Goal: Task Accomplishment & Management: Manage account settings

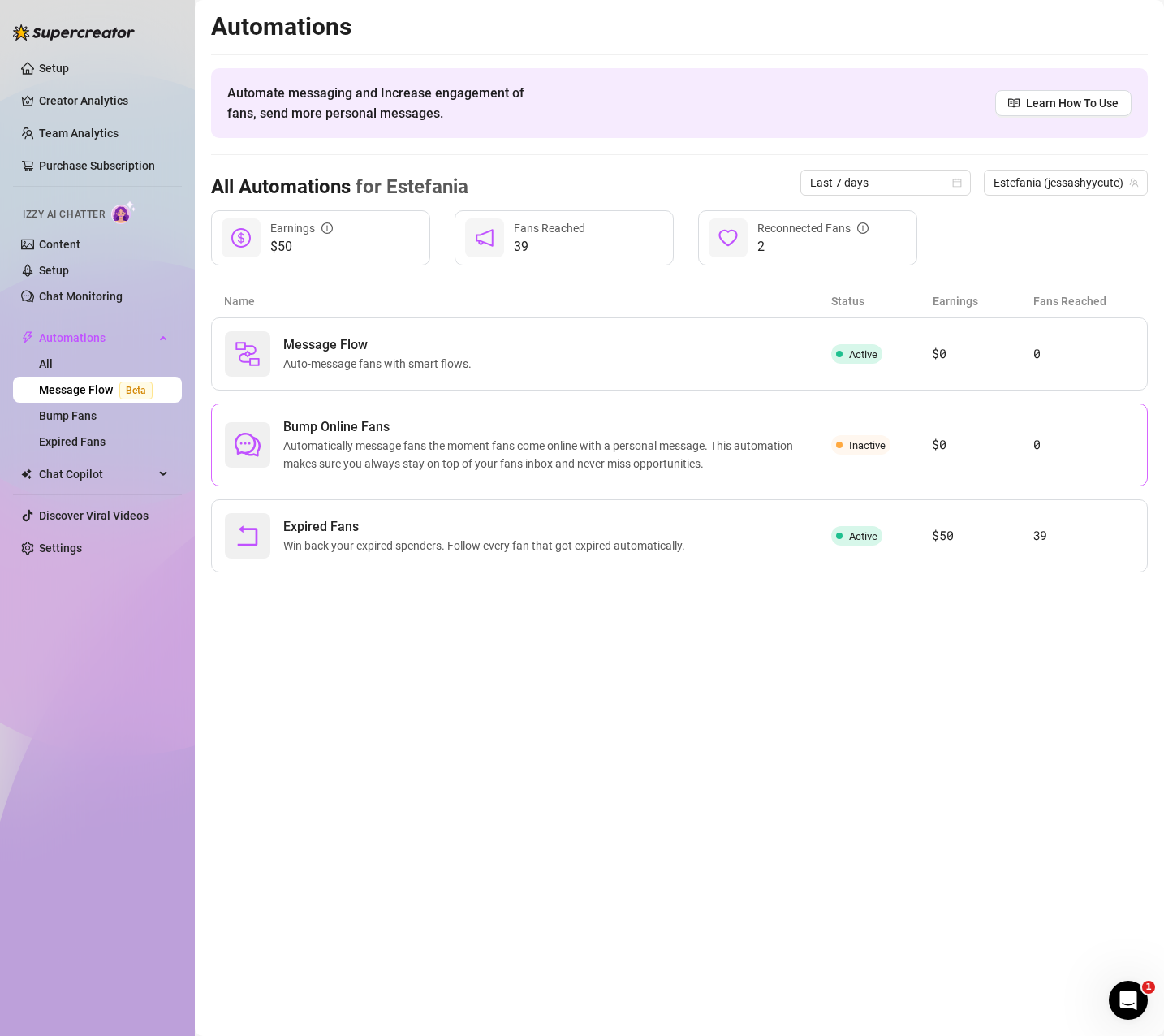
click at [705, 468] on span "Automatically message fans the moment fans come online with a personal message.…" at bounding box center [557, 455] width 548 height 36
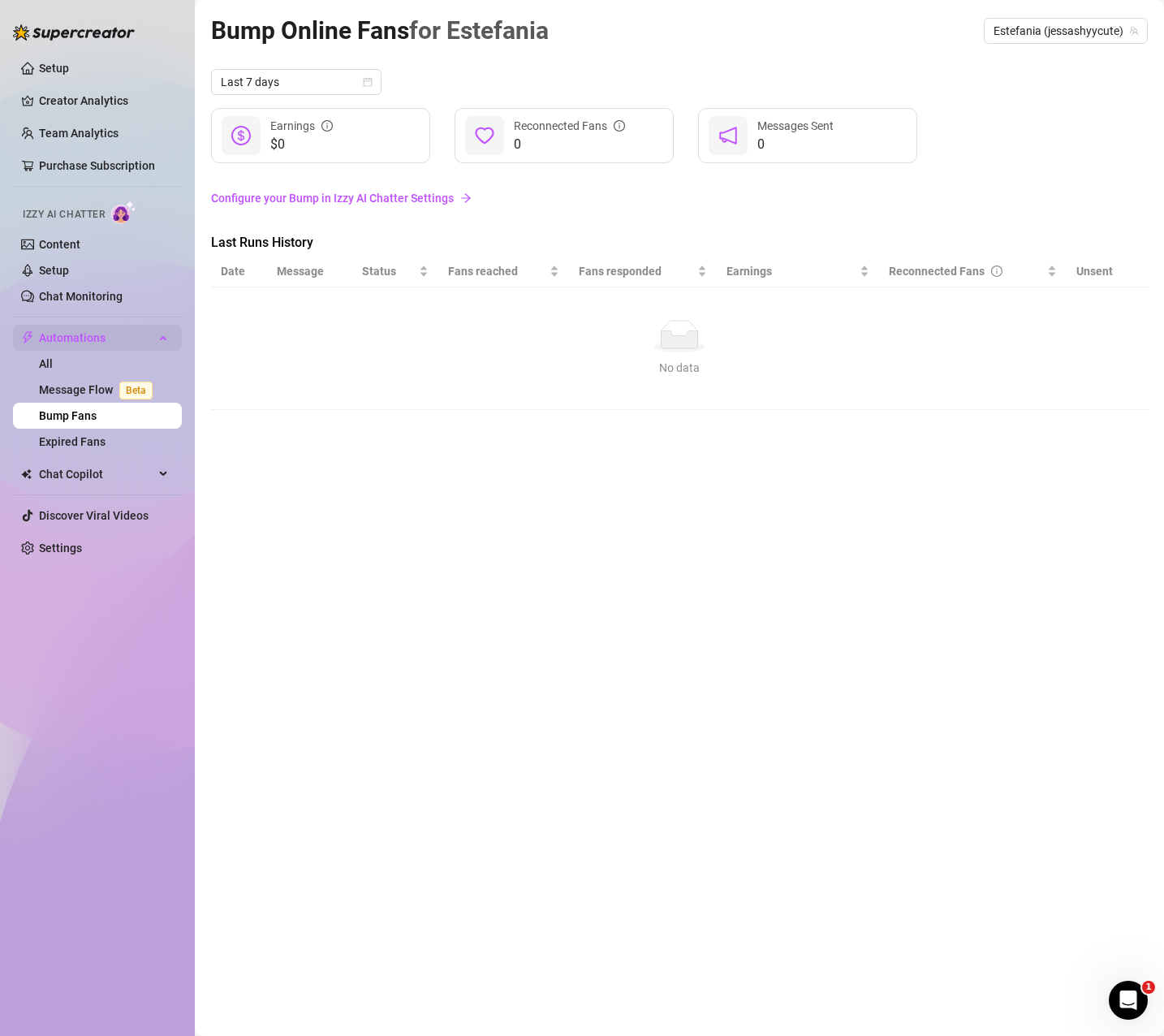
click at [122, 341] on span "Automations" at bounding box center [96, 337] width 115 height 26
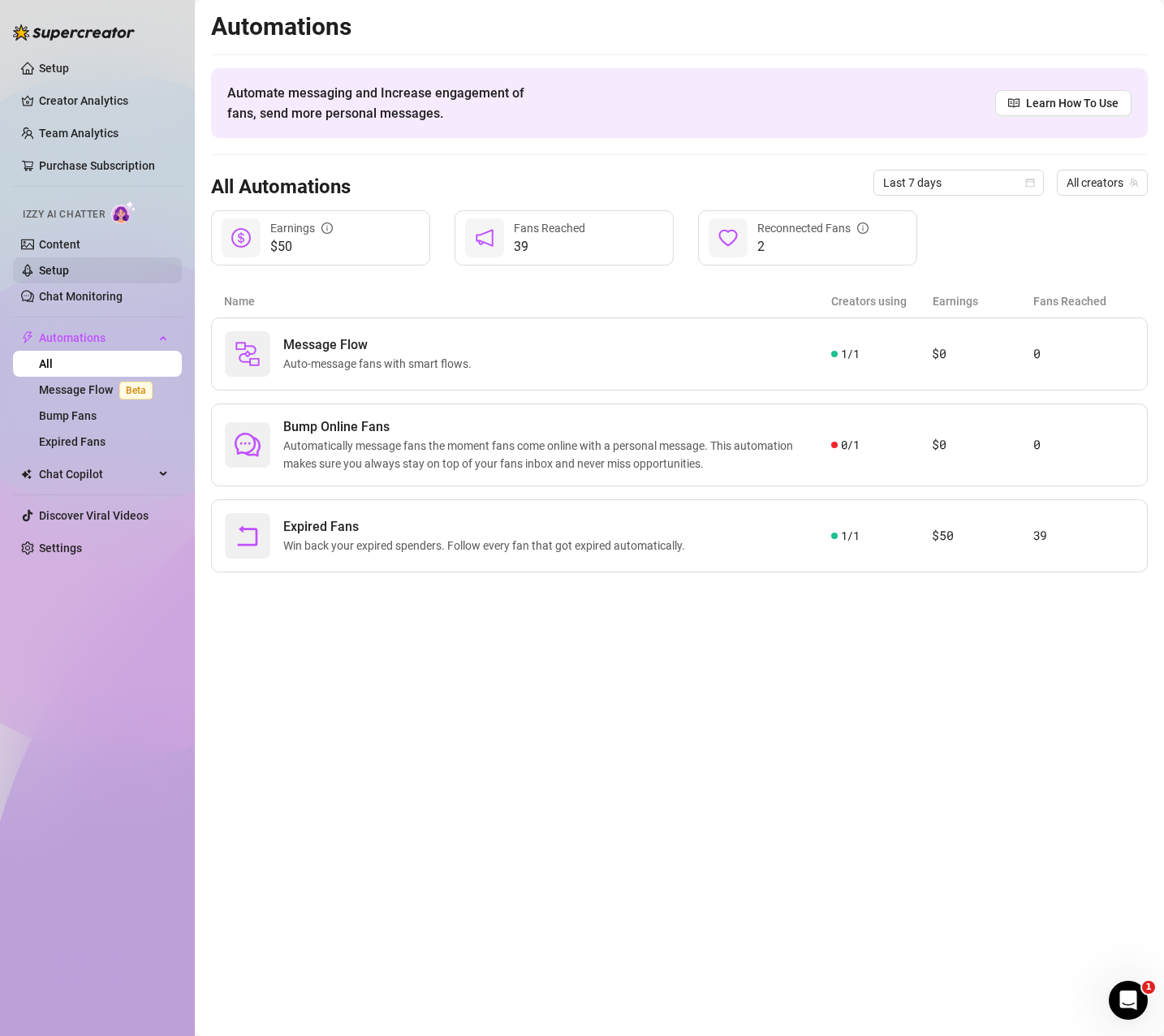
click at [49, 269] on link "Setup" at bounding box center [54, 270] width 30 height 13
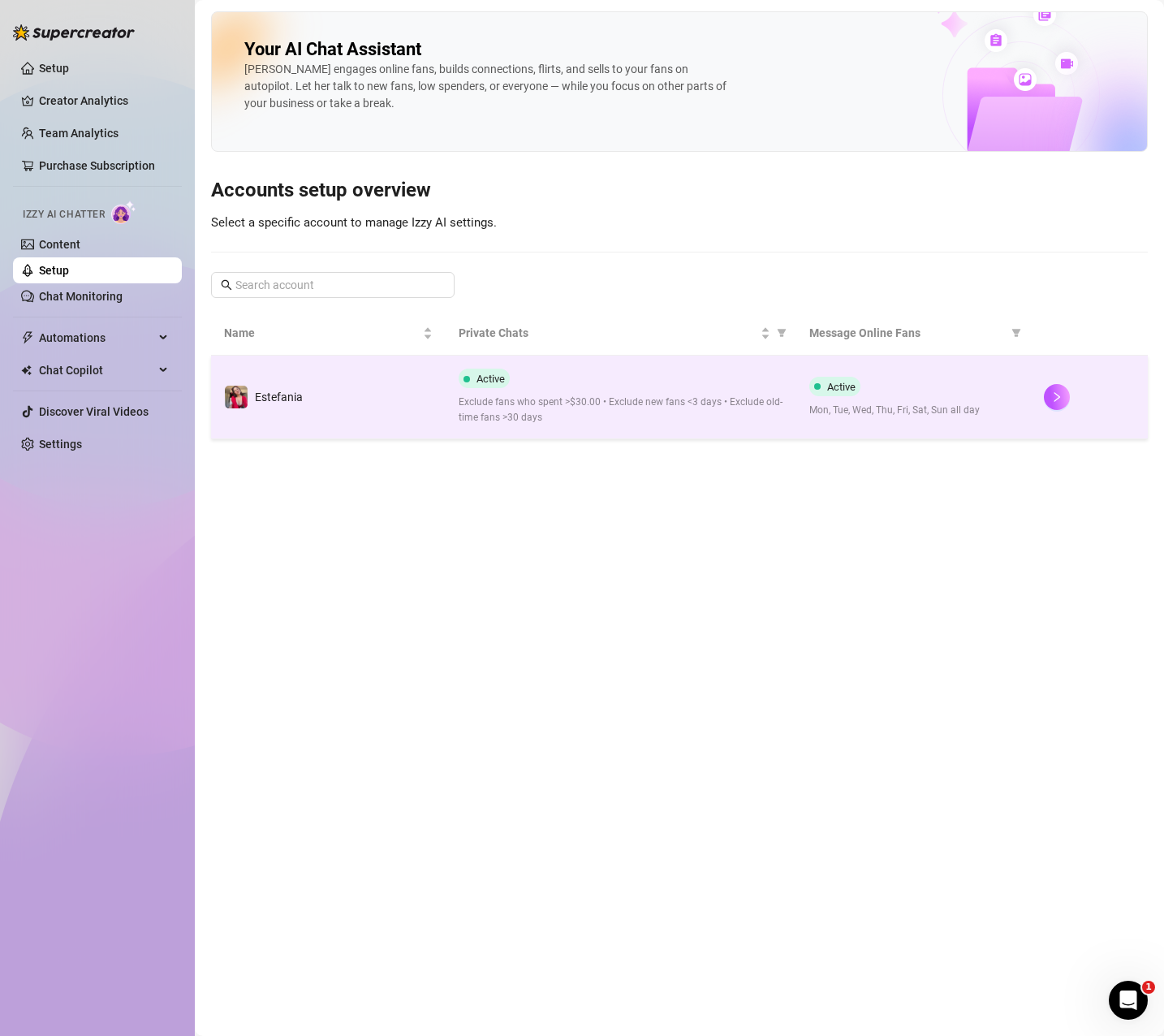
click at [577, 404] on span "Exclude fans who spent >$30.00 • Exclude new fans <3 days • Exclude old-time fa…" at bounding box center [621, 410] width 325 height 31
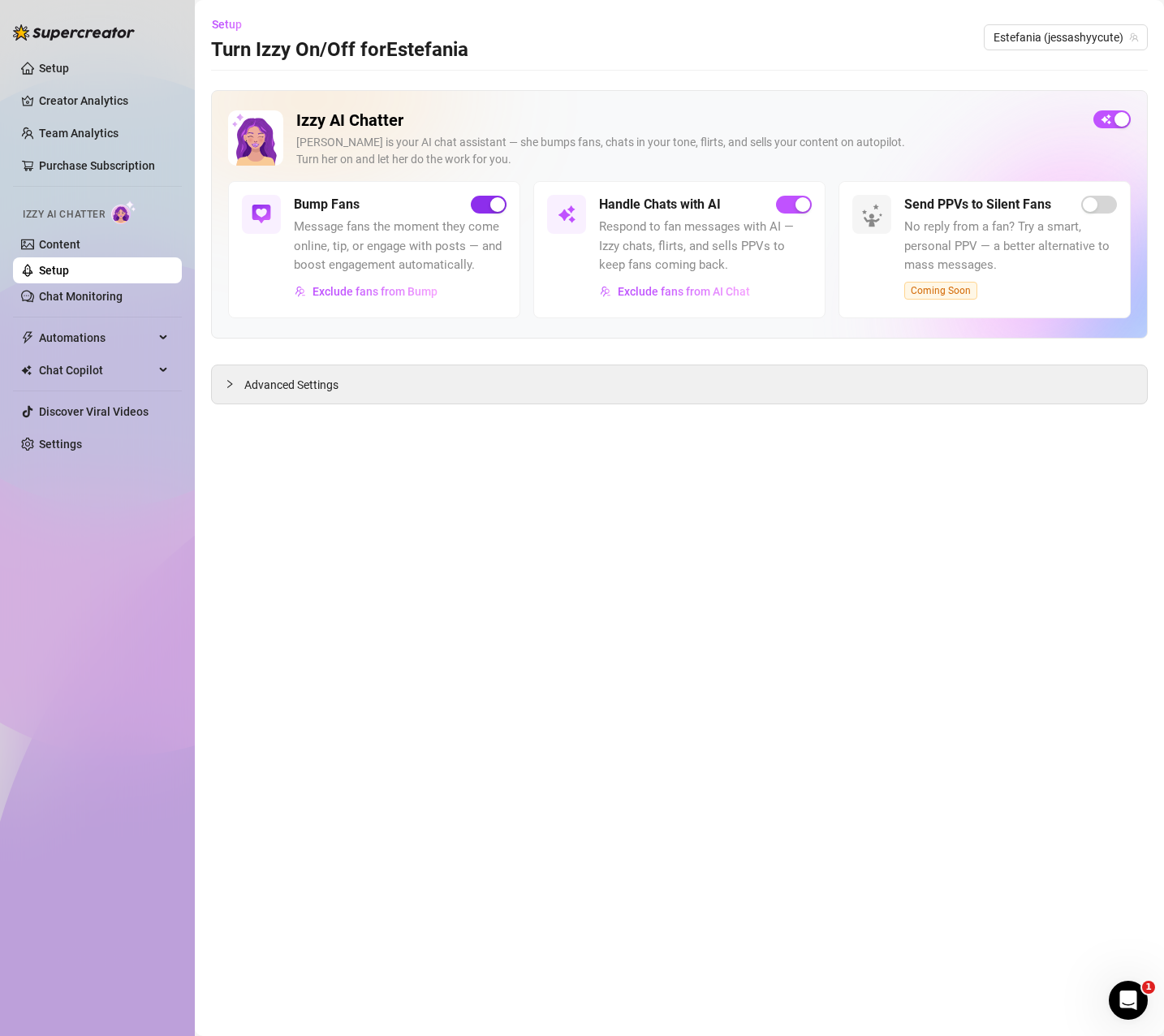
click at [477, 201] on span "button" at bounding box center [489, 204] width 36 height 18
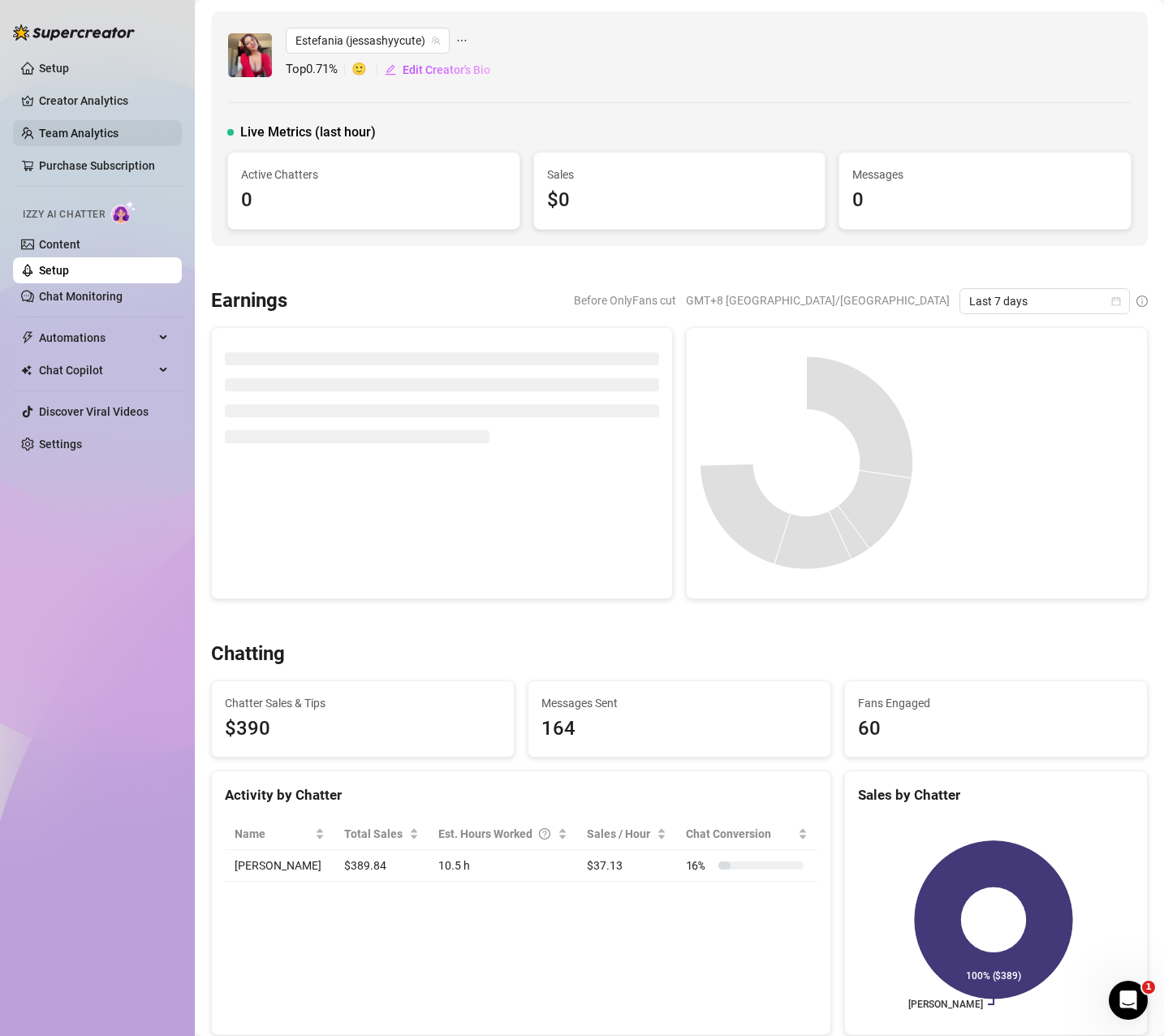
click at [43, 127] on link "Team Analytics" at bounding box center [79, 132] width 80 height 13
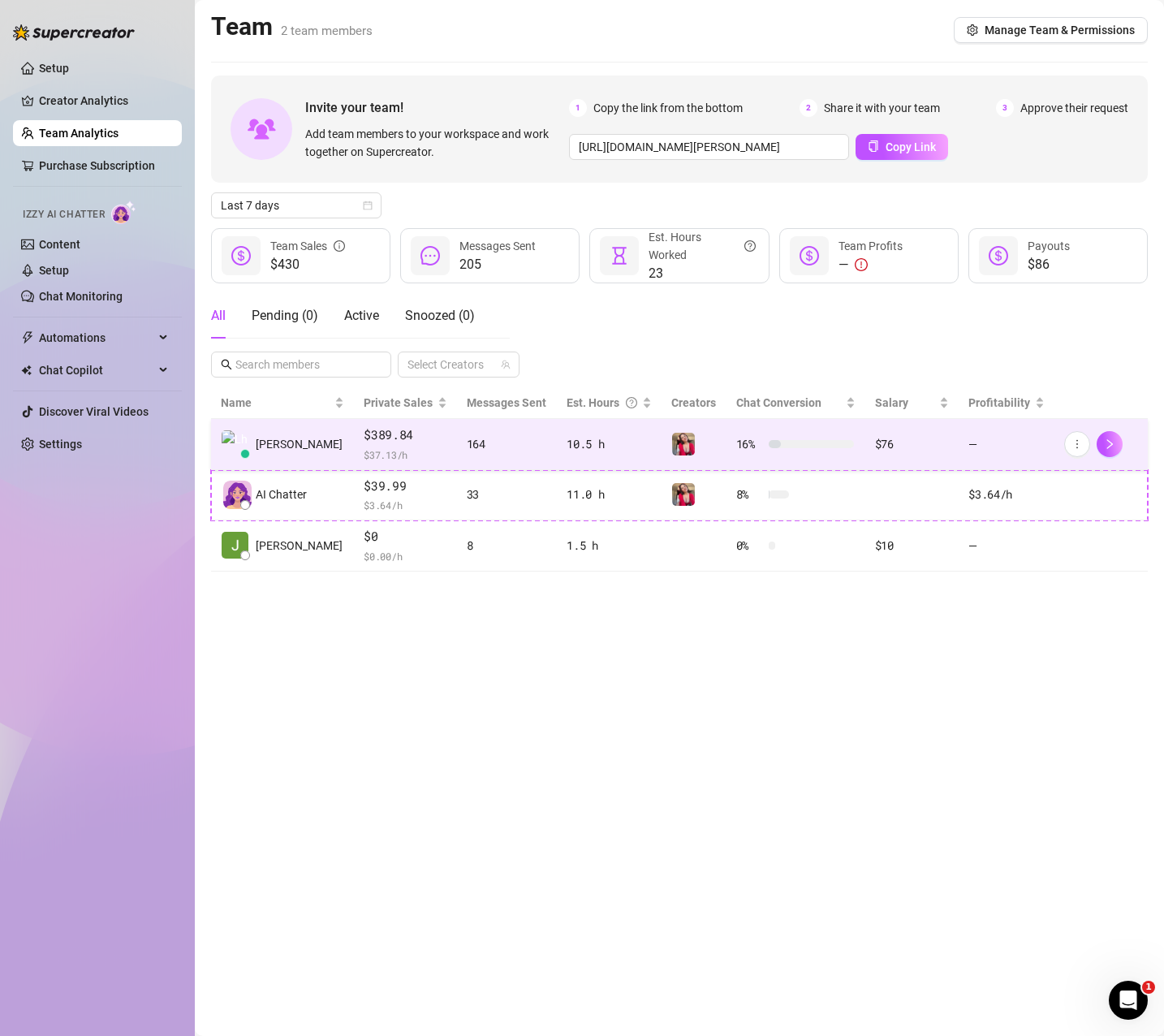
click at [515, 445] on div "164" at bounding box center [507, 444] width 81 height 18
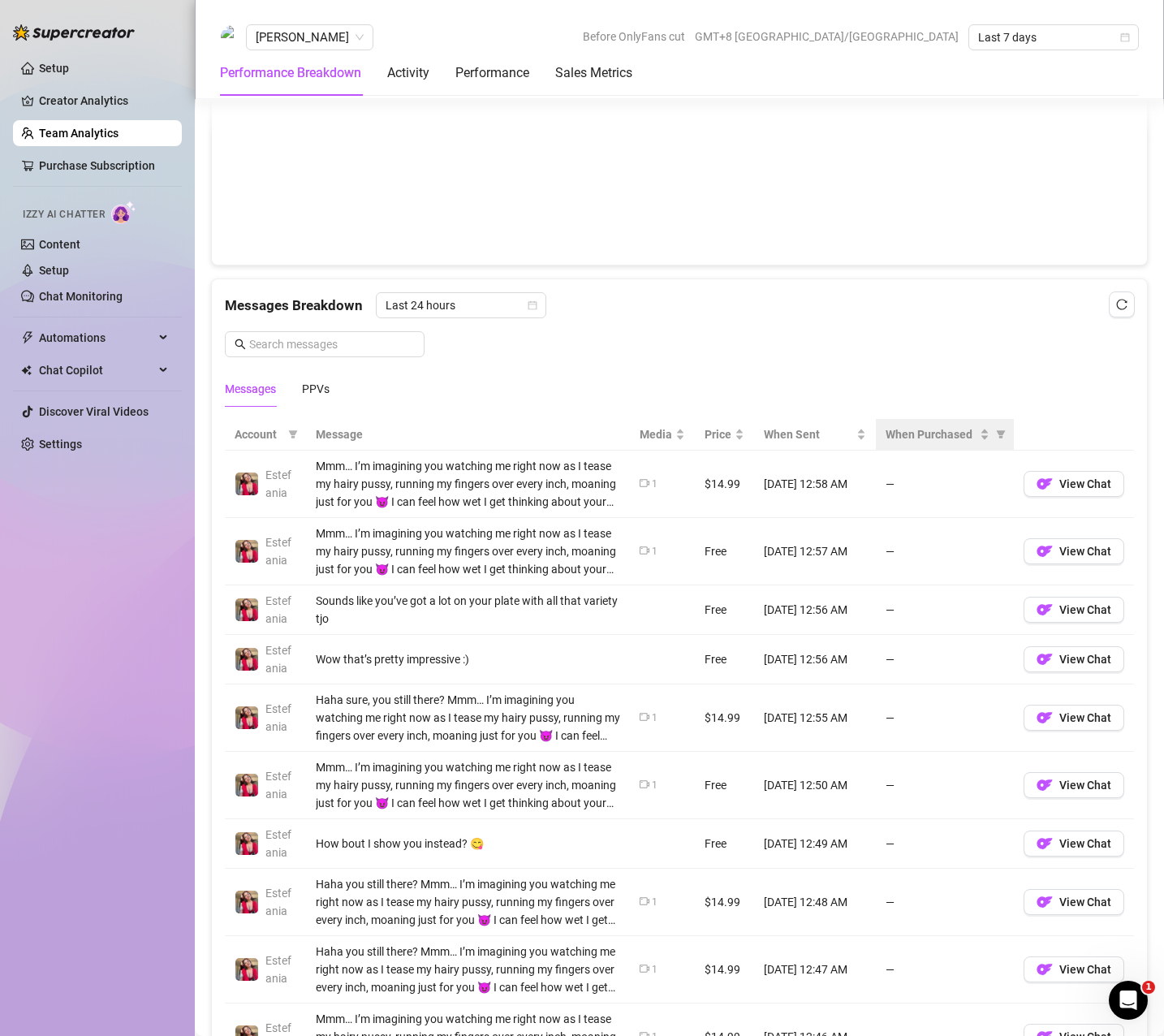
scroll to position [974, 0]
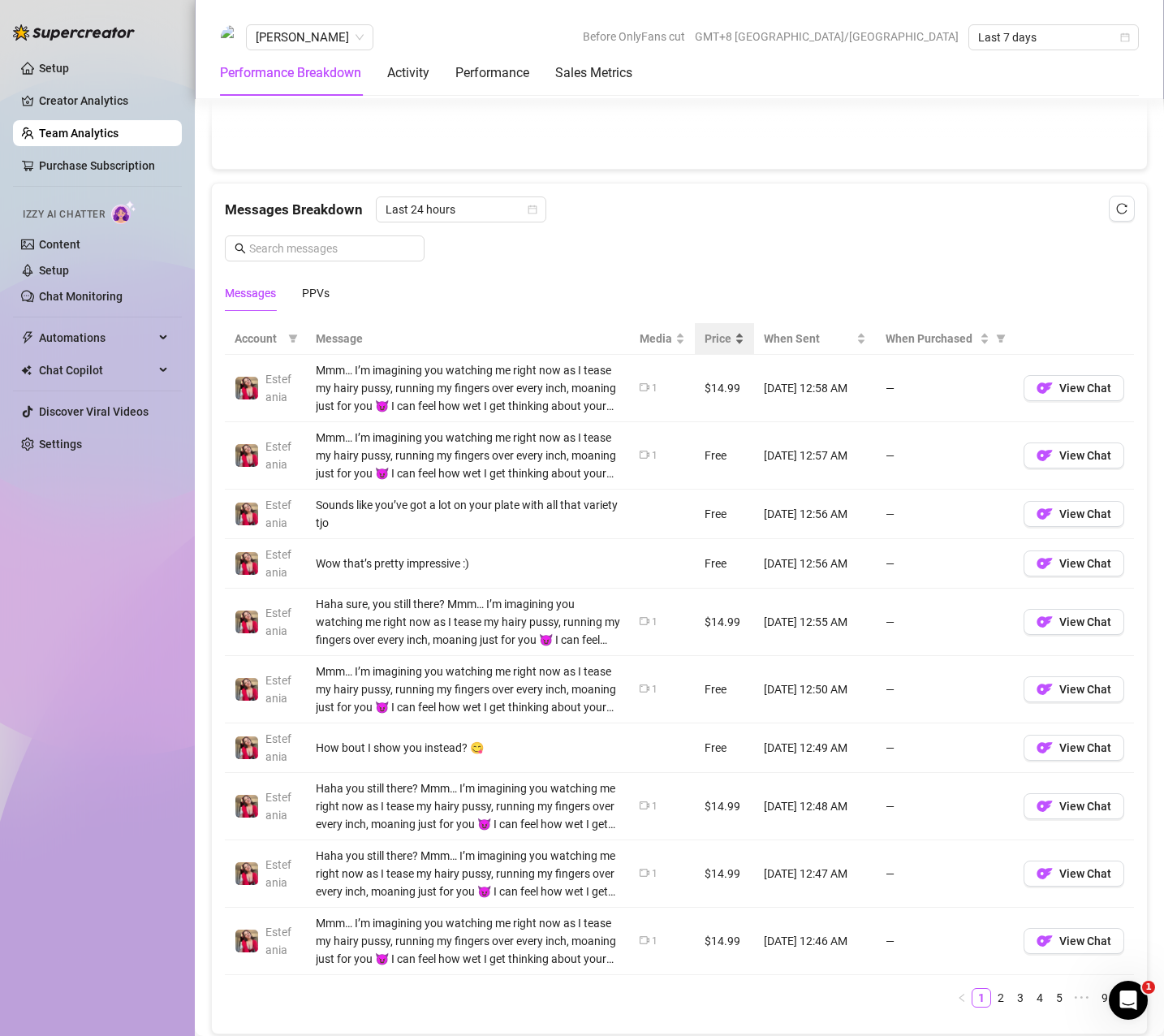
click at [710, 342] on span "Price" at bounding box center [719, 338] width 27 height 18
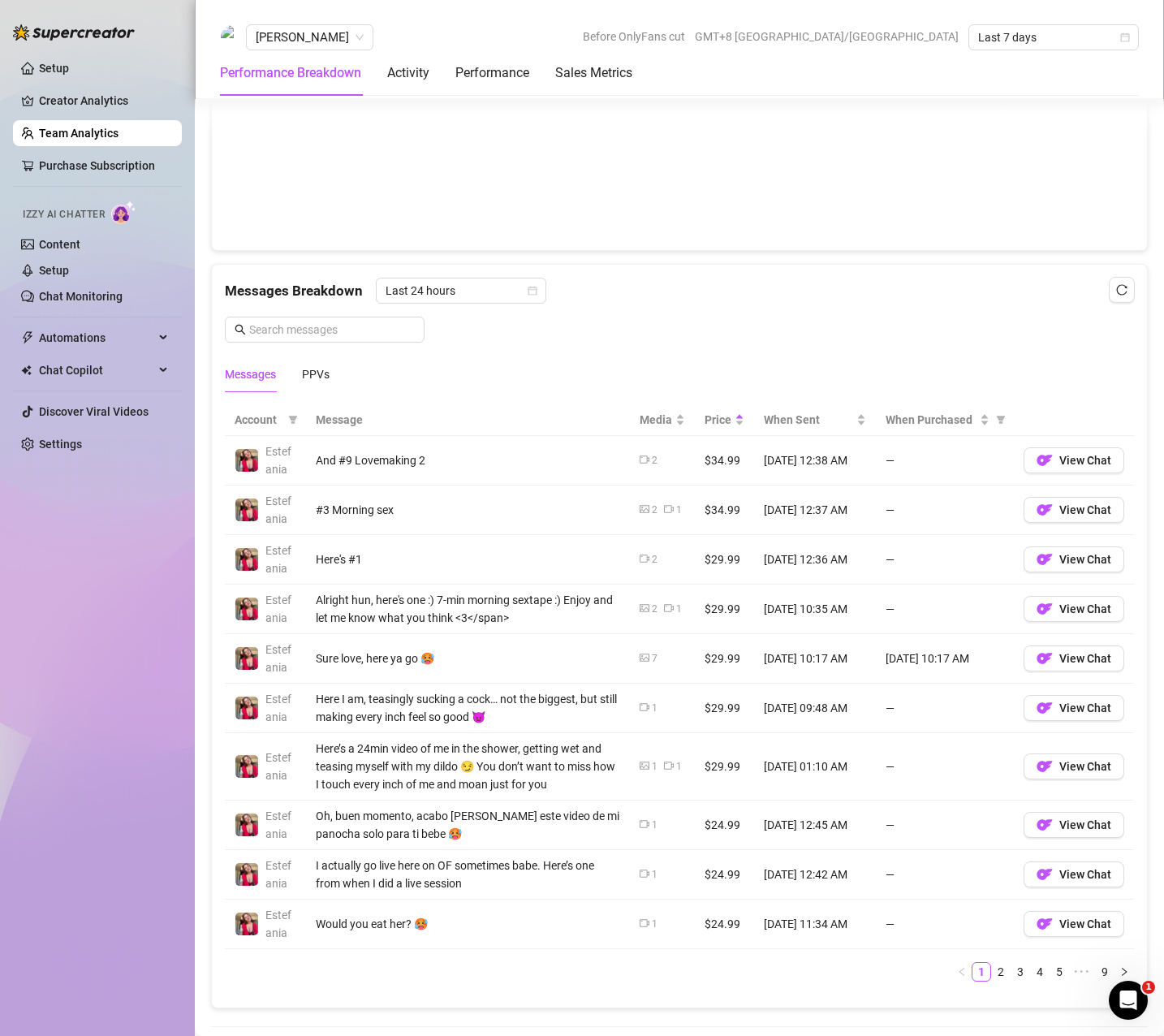
scroll to position [1055, 0]
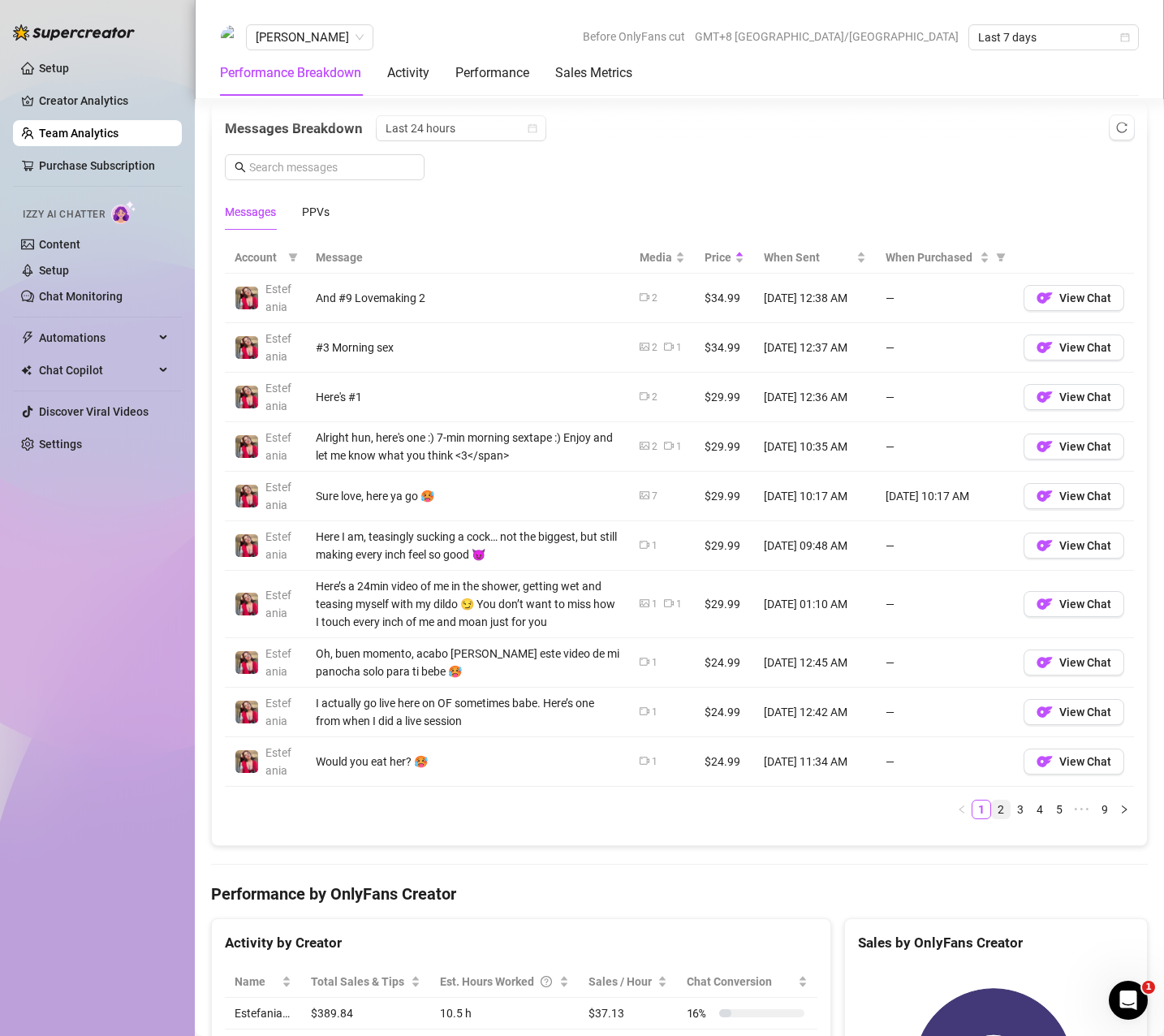
click at [993, 812] on link "2" at bounding box center [1001, 809] width 18 height 18
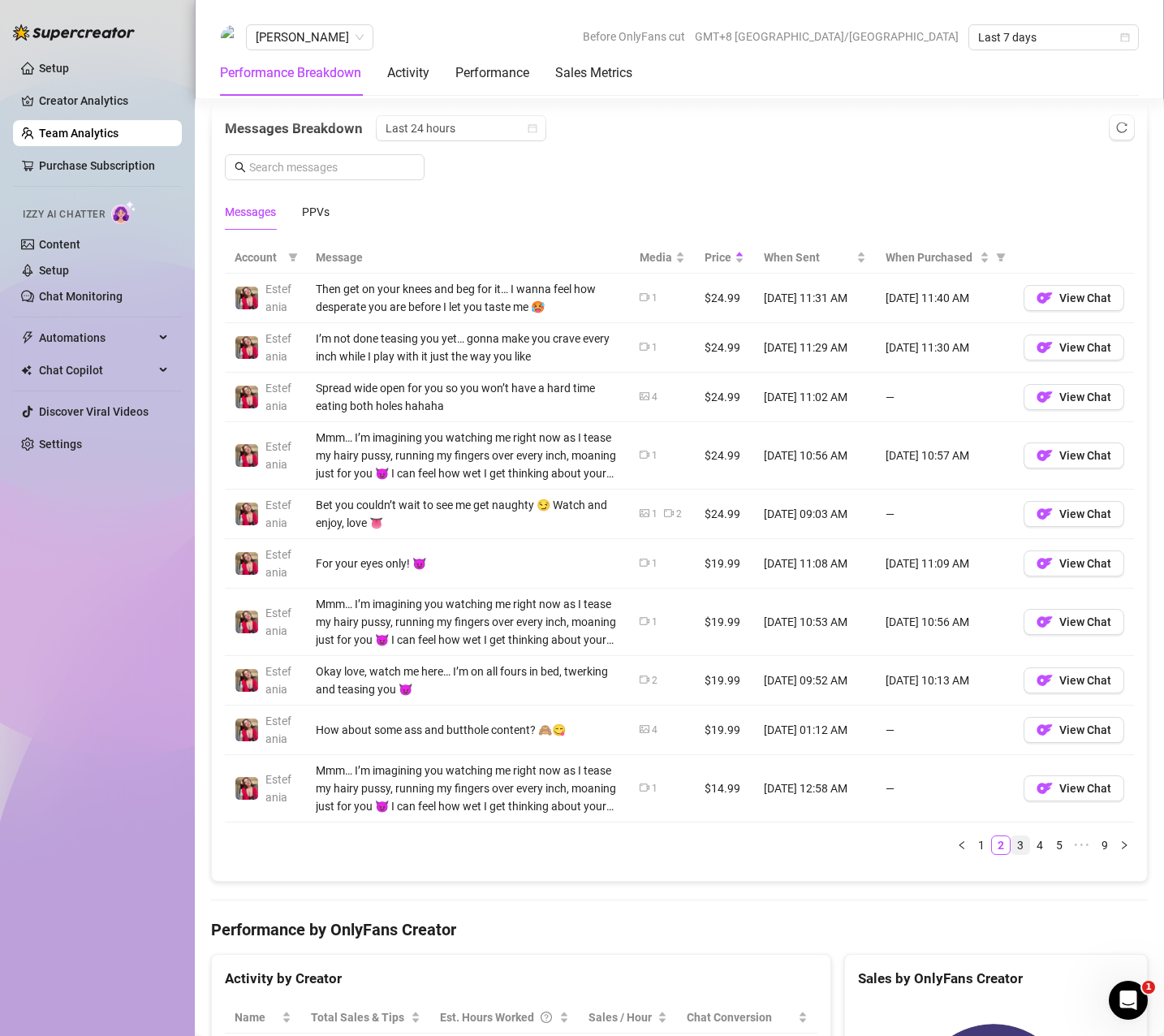
click at [1012, 842] on link "3" at bounding box center [1021, 845] width 18 height 18
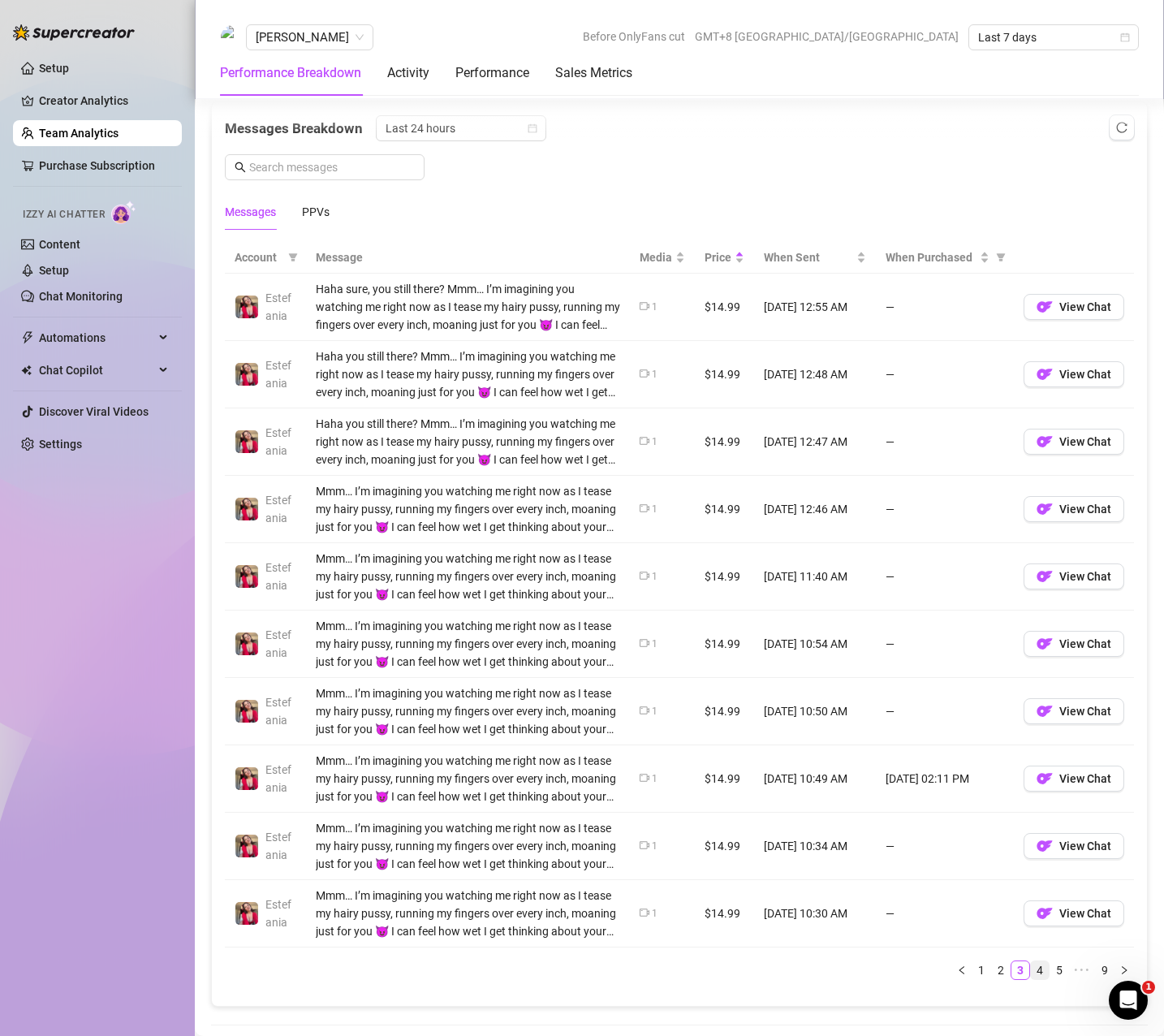
click at [1032, 968] on link "4" at bounding box center [1040, 970] width 18 height 18
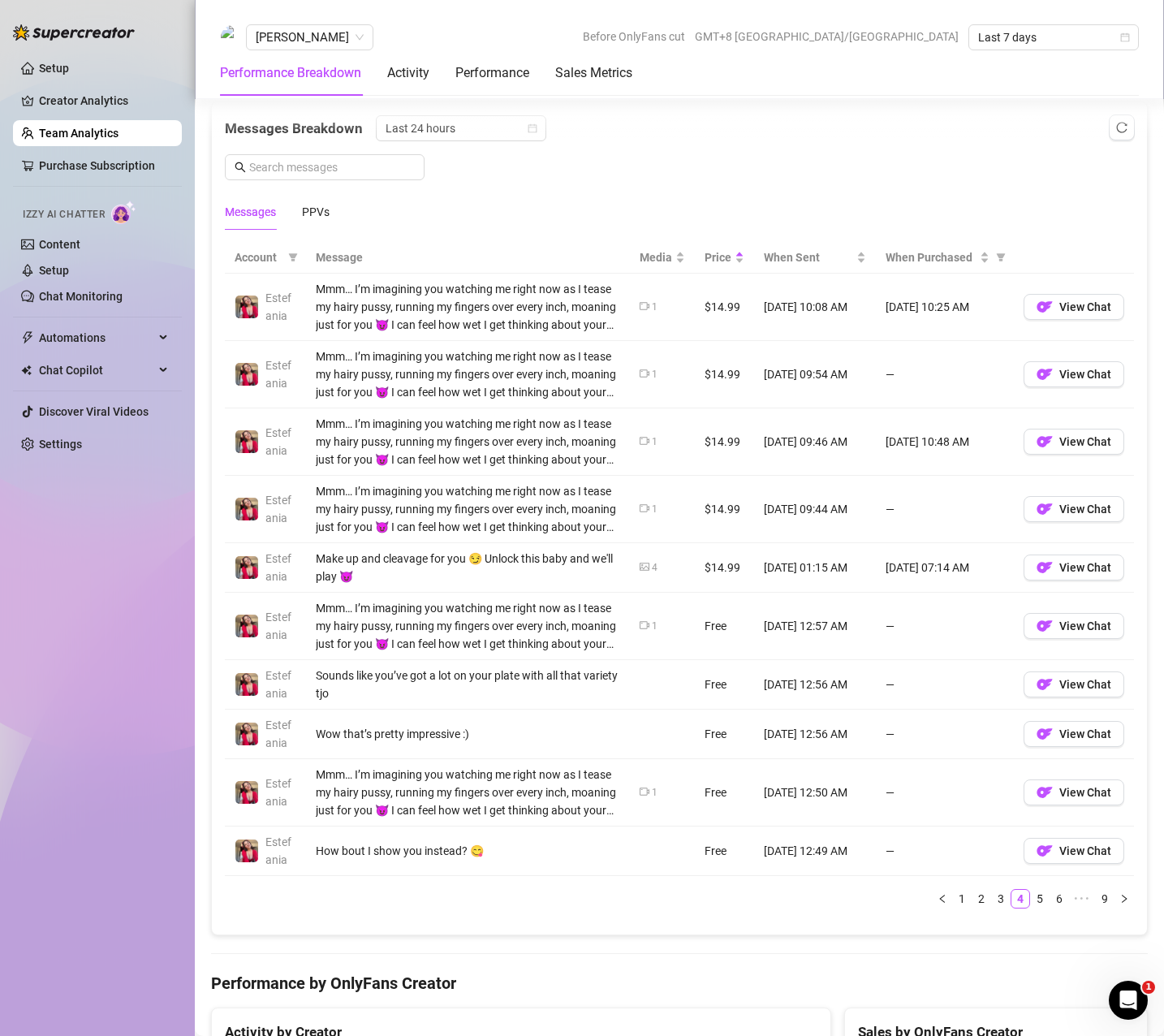
scroll to position [1136, 0]
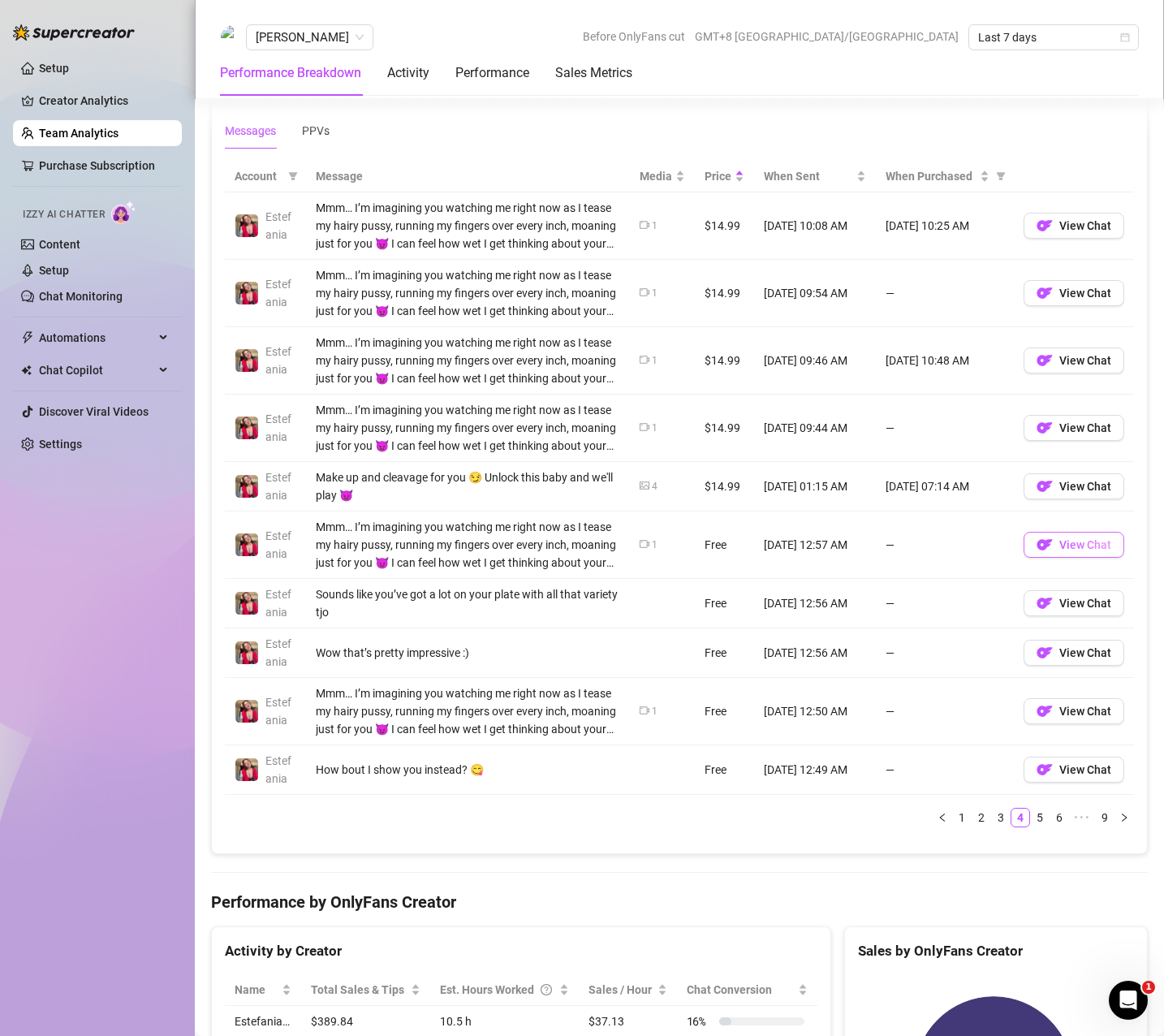
click at [1082, 548] on span "View Chat" at bounding box center [1085, 544] width 52 height 13
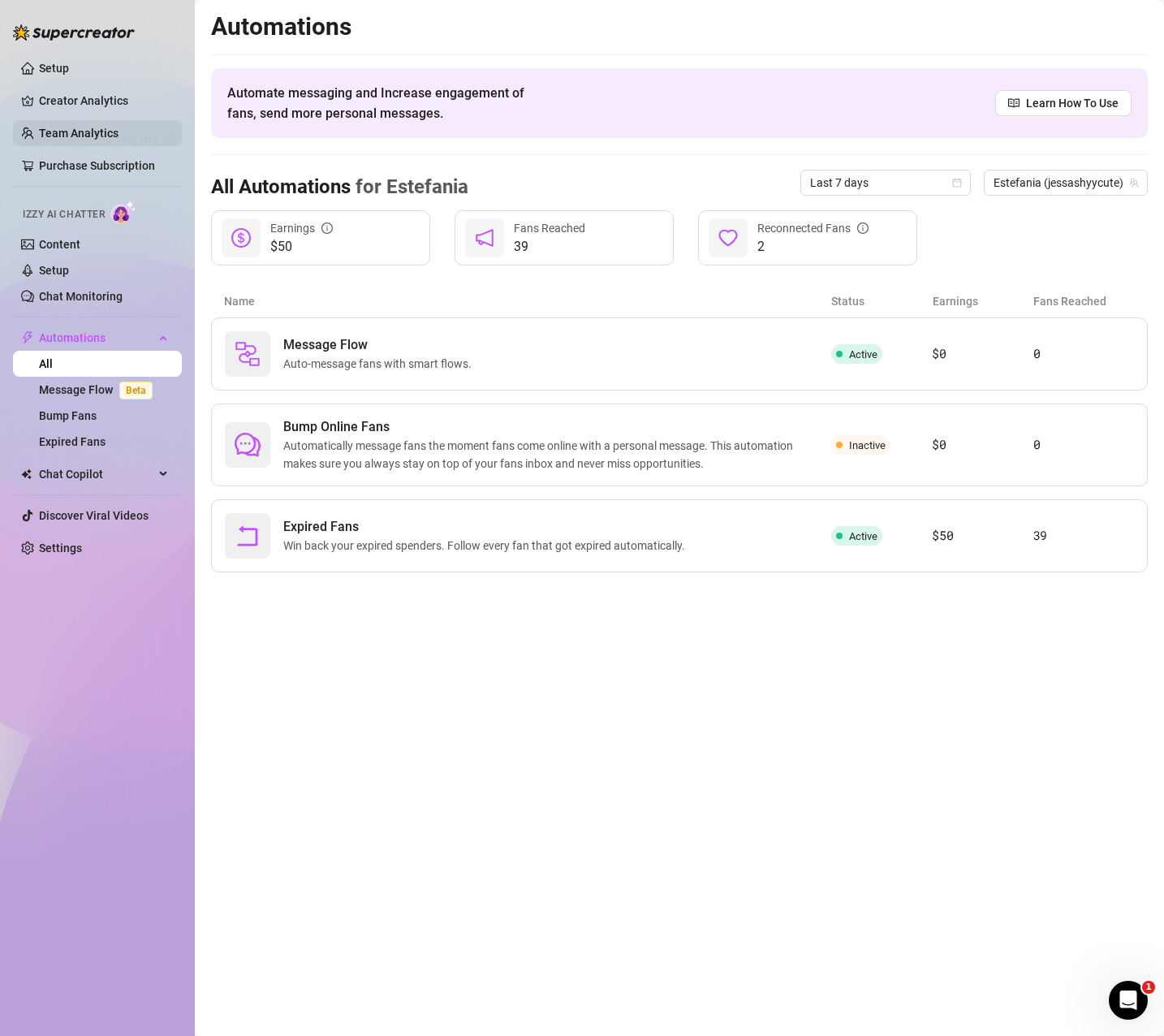
click at [94, 139] on link "Team Analytics" at bounding box center [79, 132] width 80 height 13
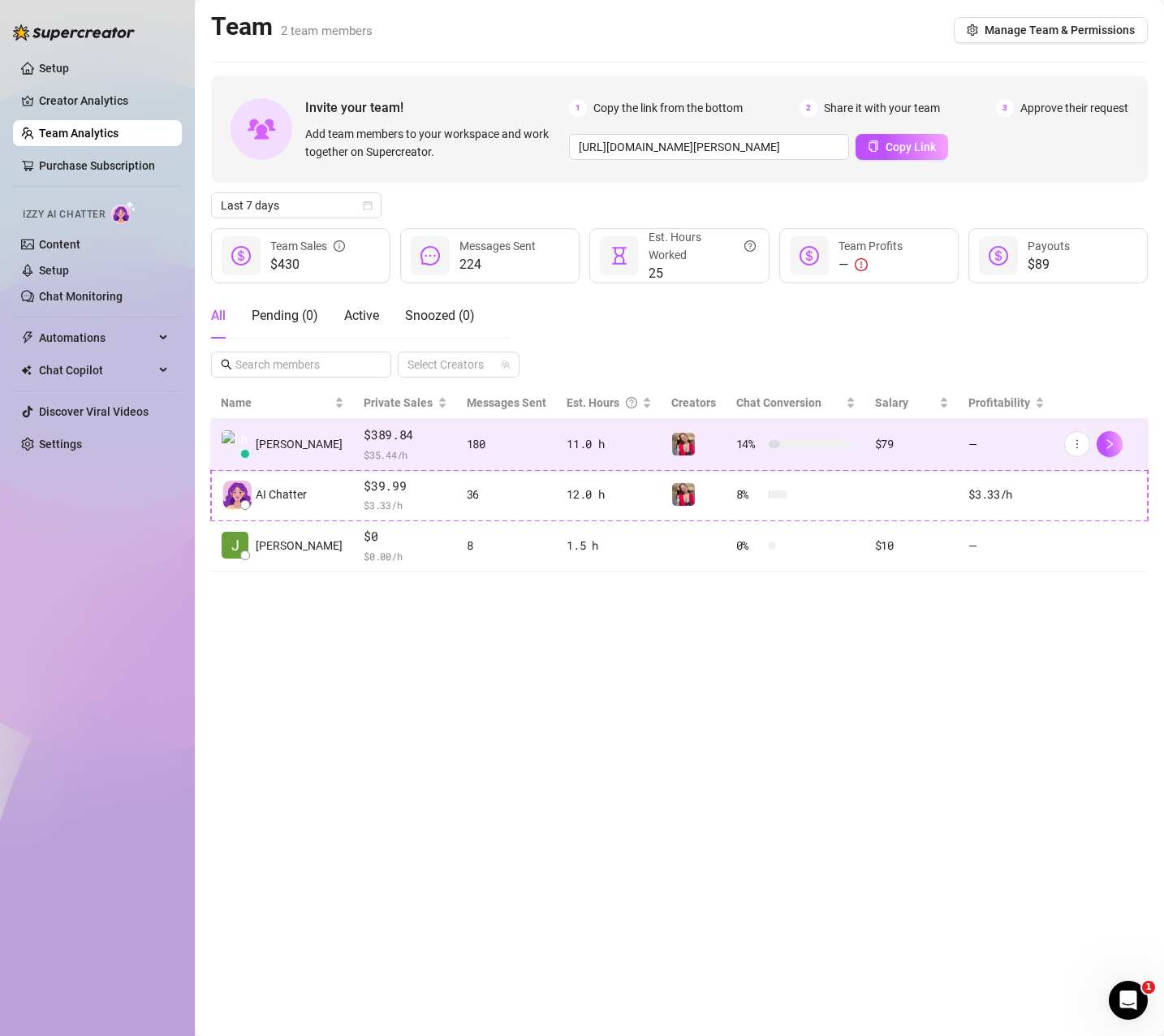
click at [510, 435] on div "180" at bounding box center [507, 444] width 81 height 18
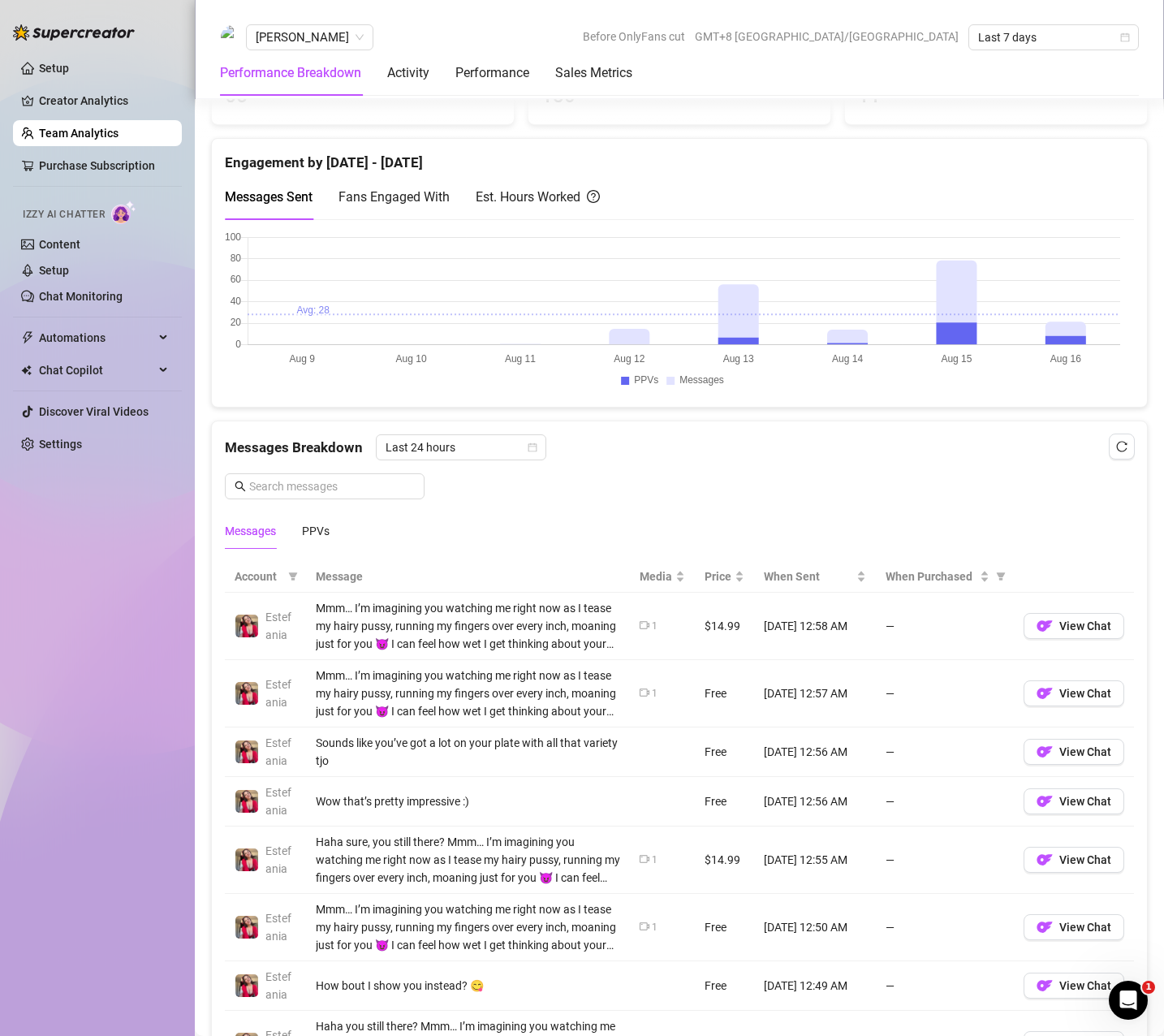
scroll to position [812, 0]
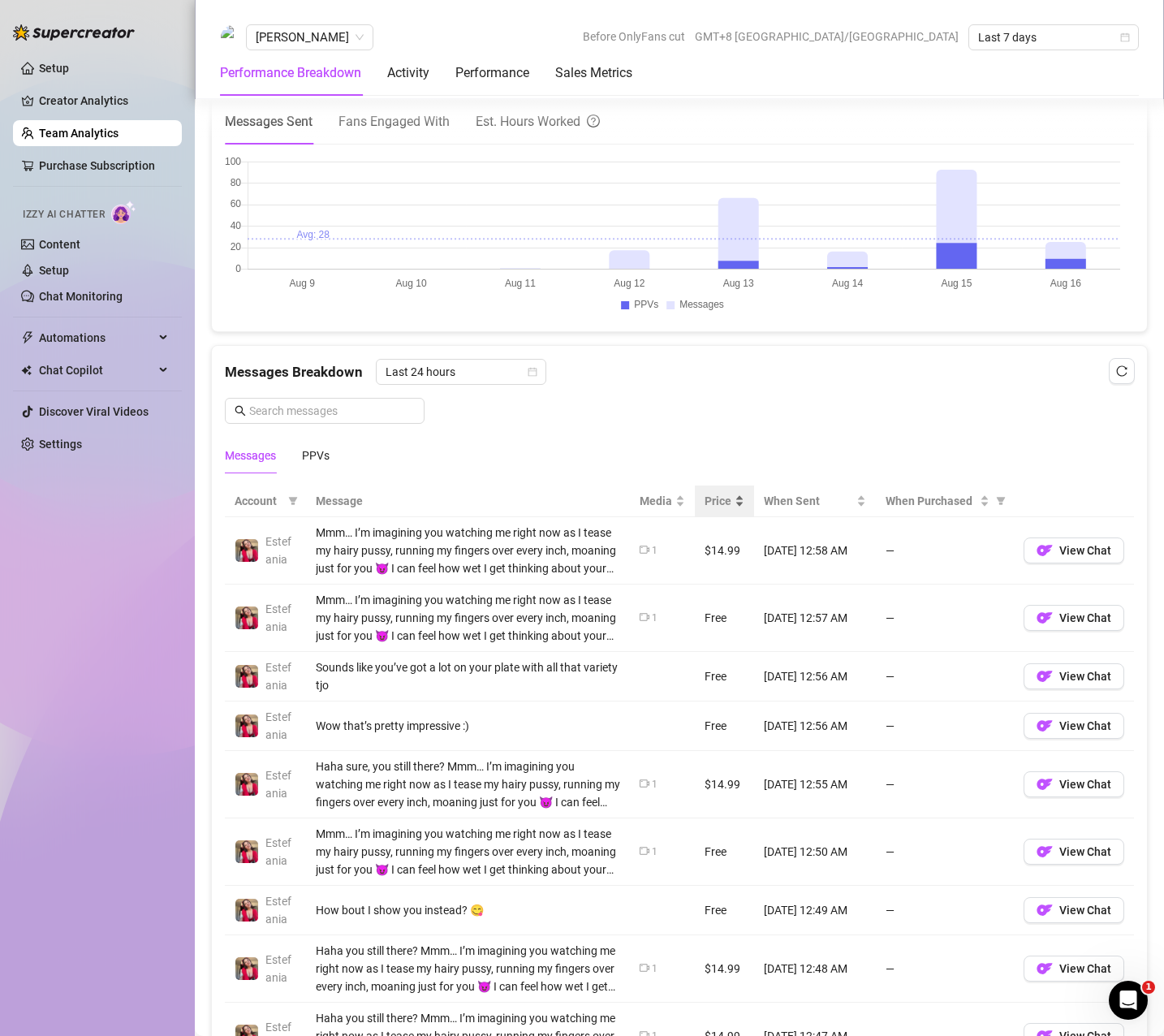
click at [705, 500] on span "Price" at bounding box center [719, 500] width 27 height 18
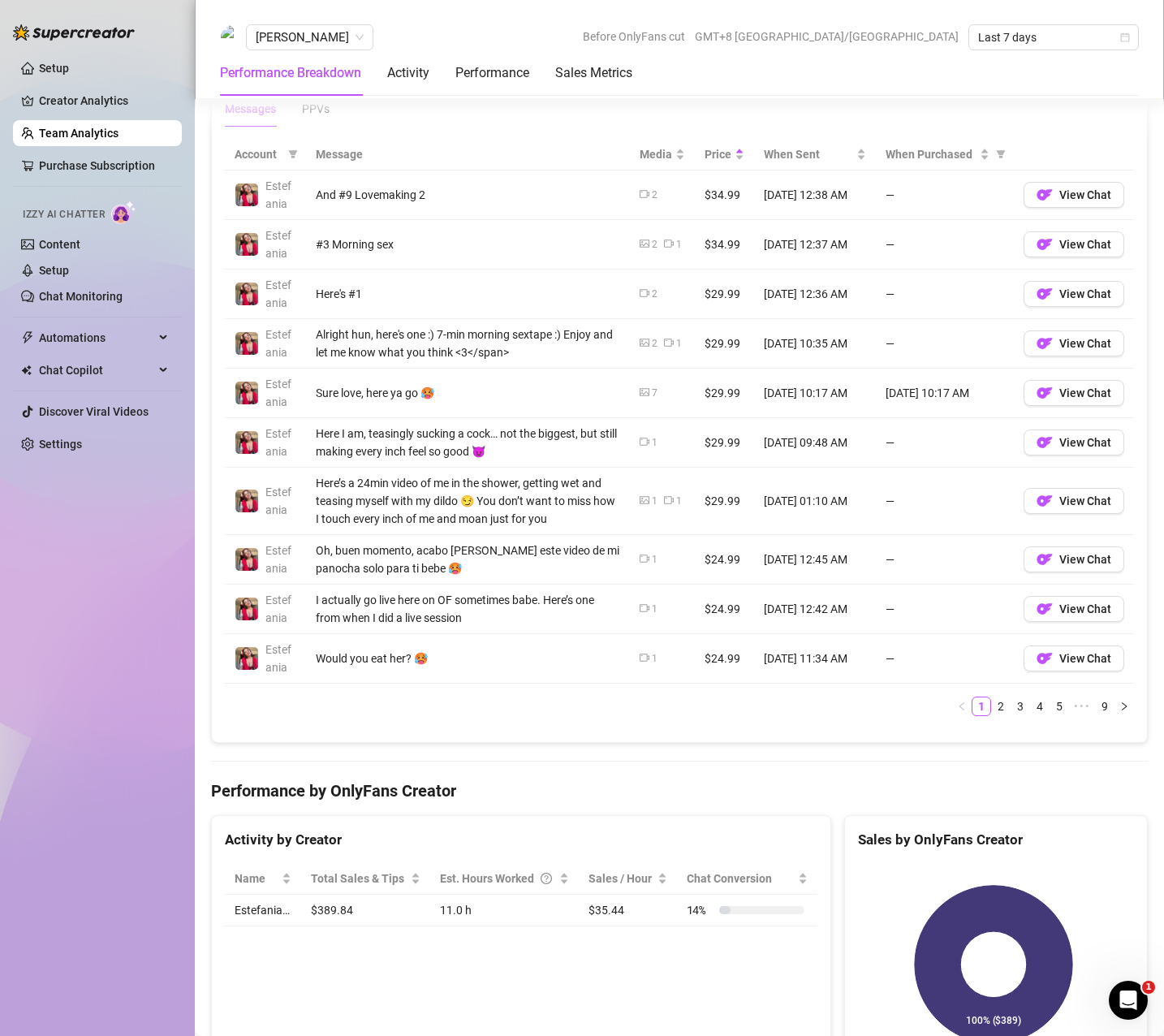
scroll to position [1380, 0]
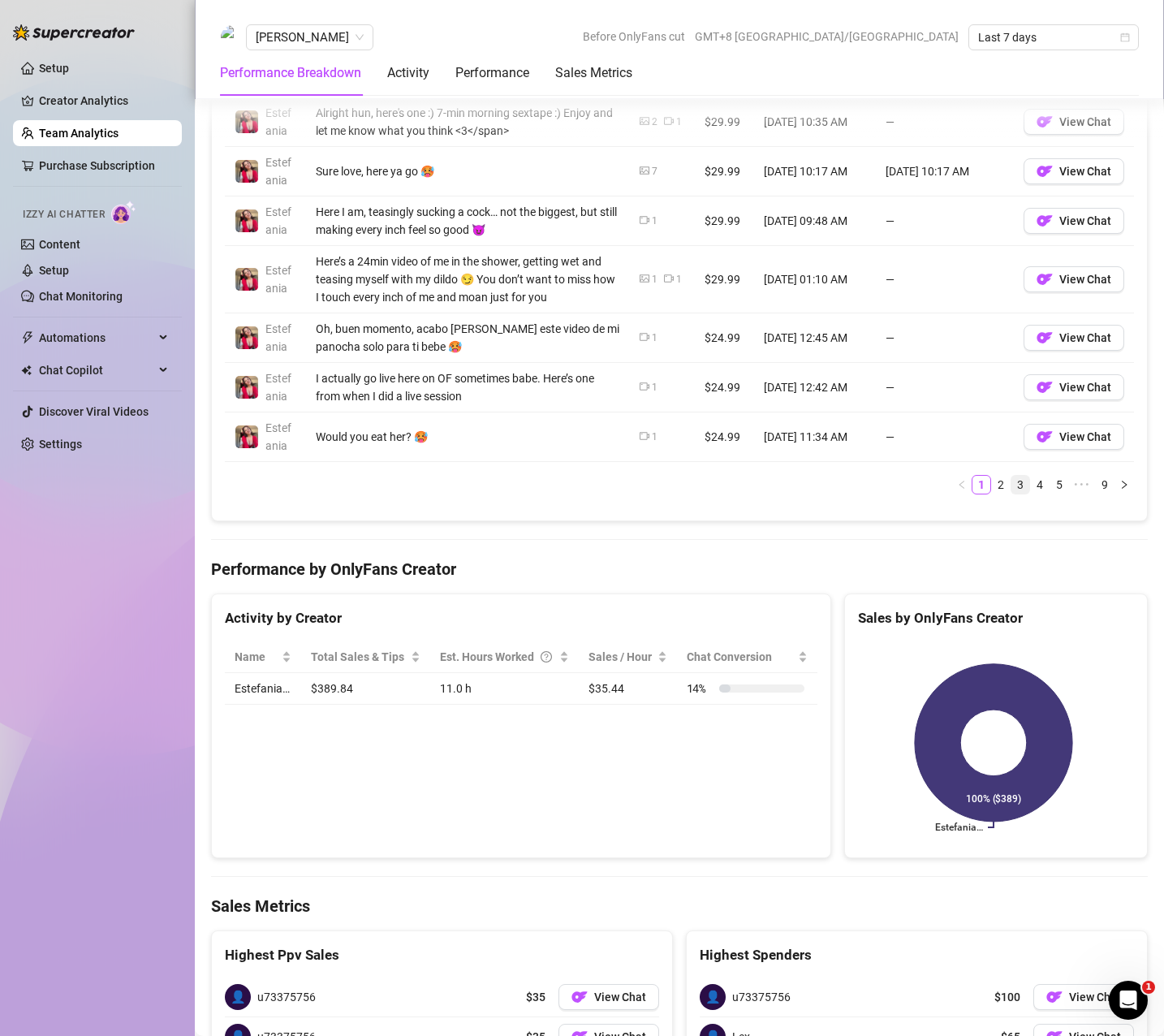
click at [1012, 479] on link "3" at bounding box center [1021, 485] width 18 height 18
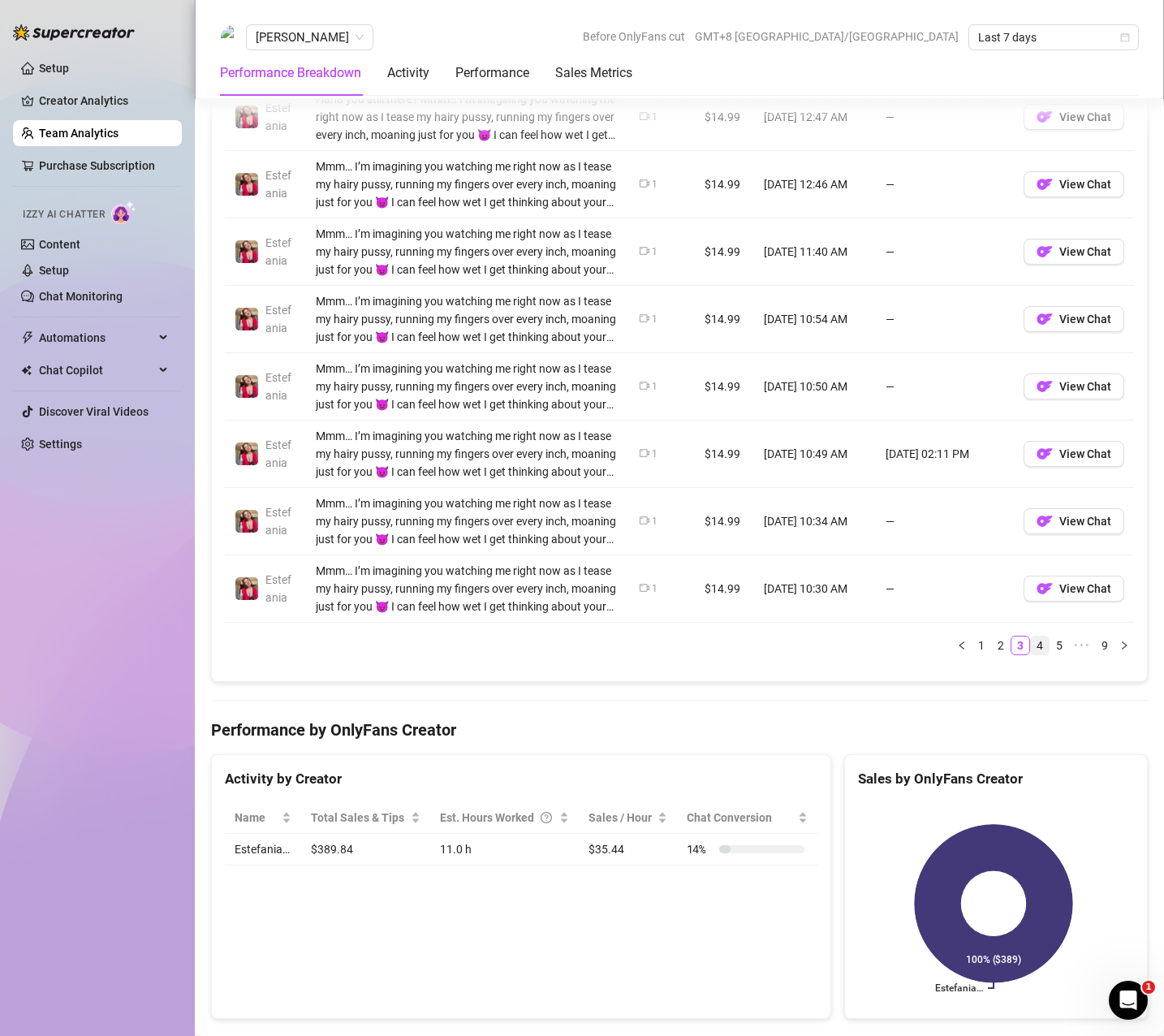
click at [1032, 644] on link "4" at bounding box center [1040, 646] width 18 height 18
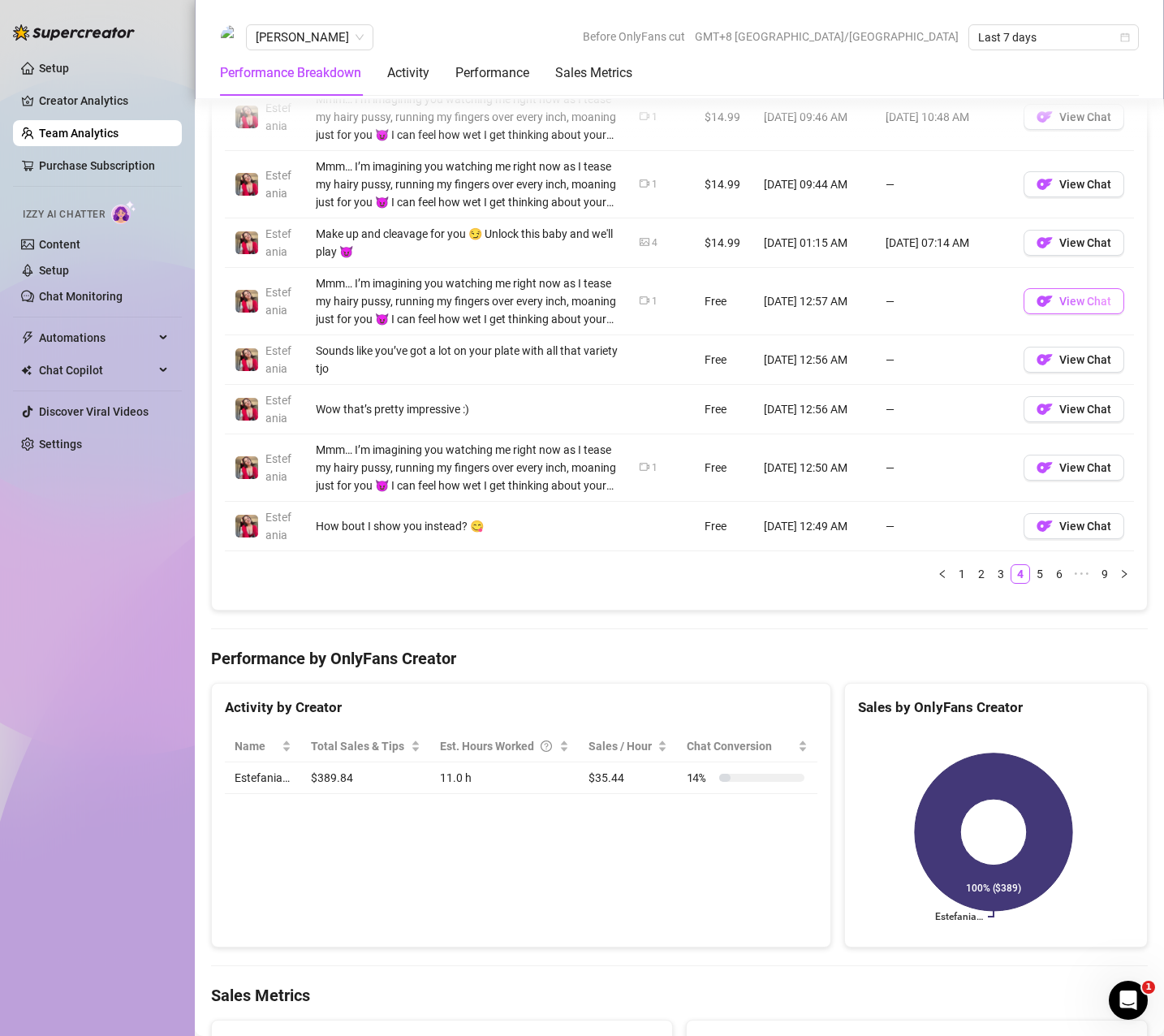
click at [1037, 300] on img "button" at bounding box center [1045, 301] width 17 height 17
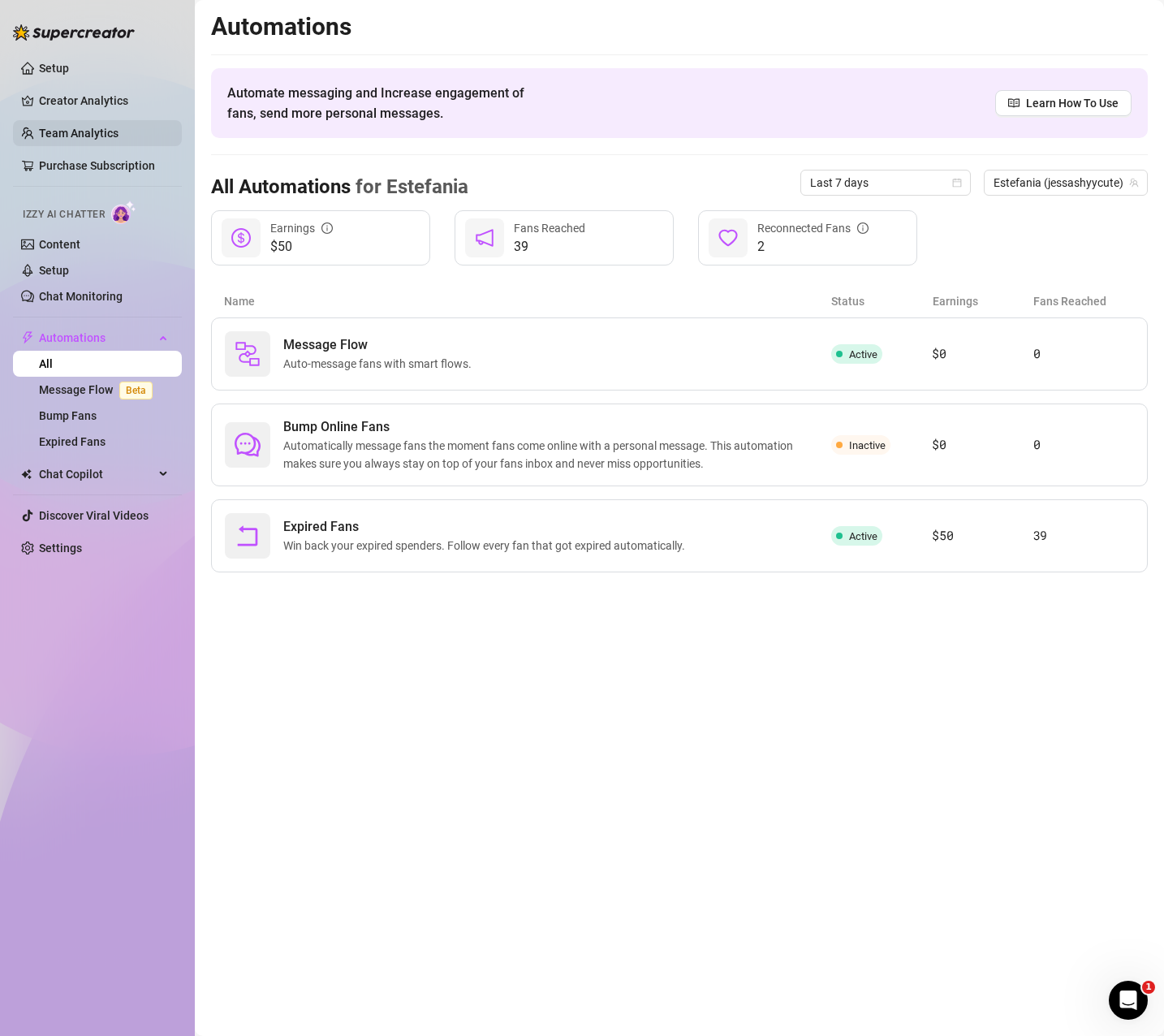
click at [56, 138] on link "Team Analytics" at bounding box center [79, 132] width 80 height 13
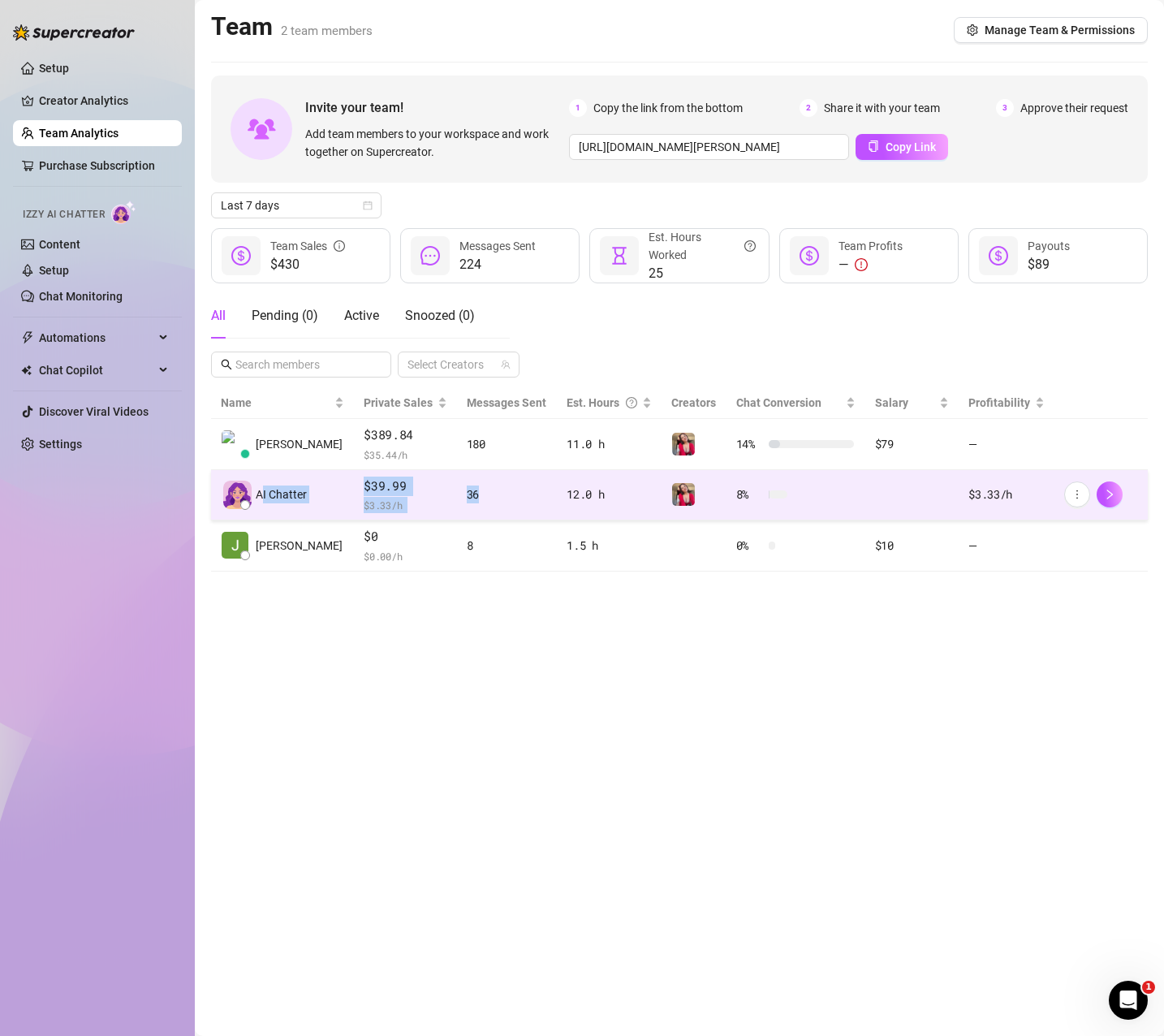
drag, startPoint x: 501, startPoint y: 494, endPoint x: 261, endPoint y: 512, distance: 240.7
click at [261, 512] on tr "AI Chatter $39.99 $ 3.33 /h 36 12.0 h 8 % $3.33 /h" at bounding box center [680, 496] width 937 height 52
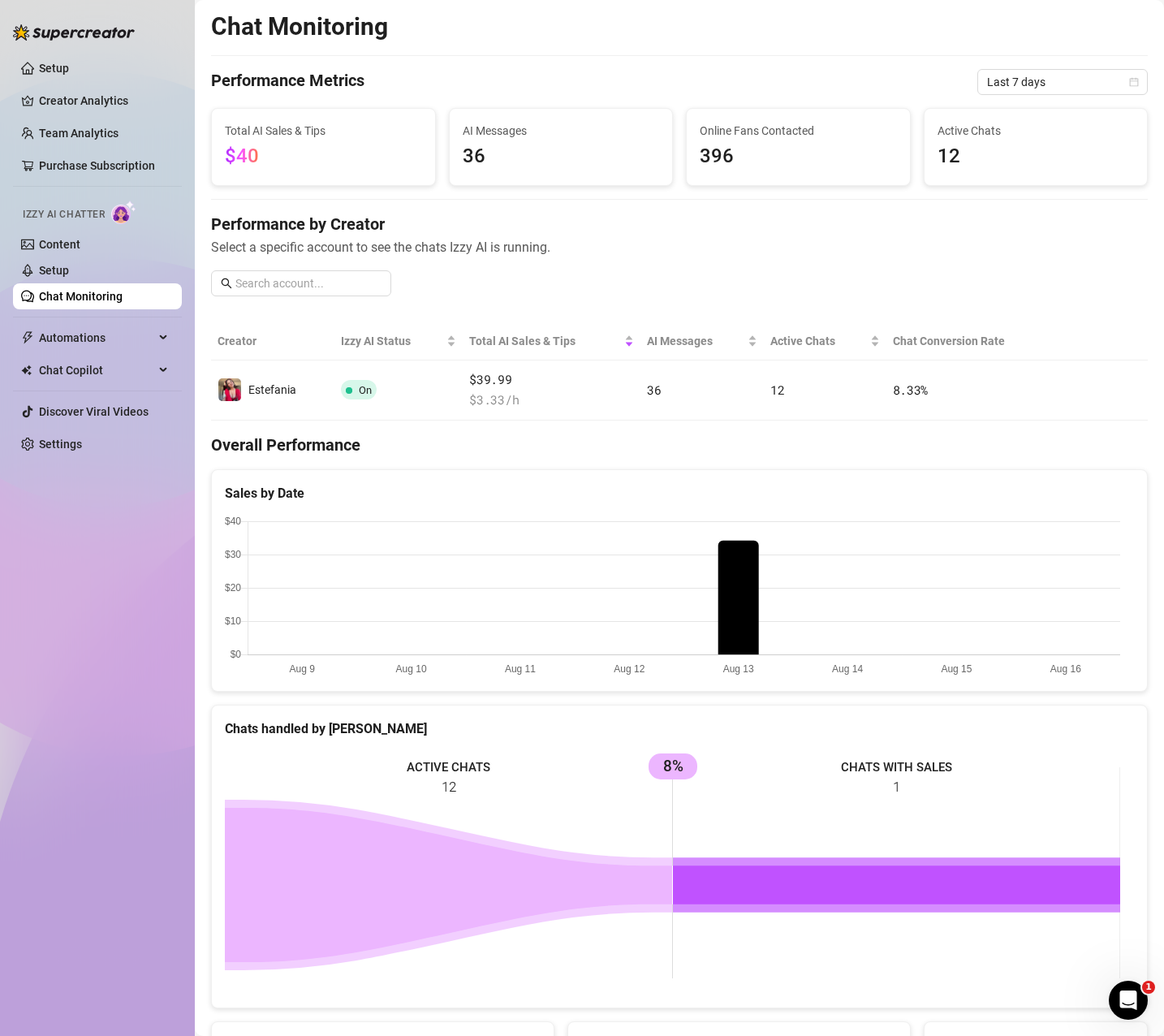
click at [479, 442] on h4 "Overall Performance" at bounding box center [680, 444] width 937 height 22
click at [92, 127] on link "Team Analytics" at bounding box center [79, 132] width 80 height 13
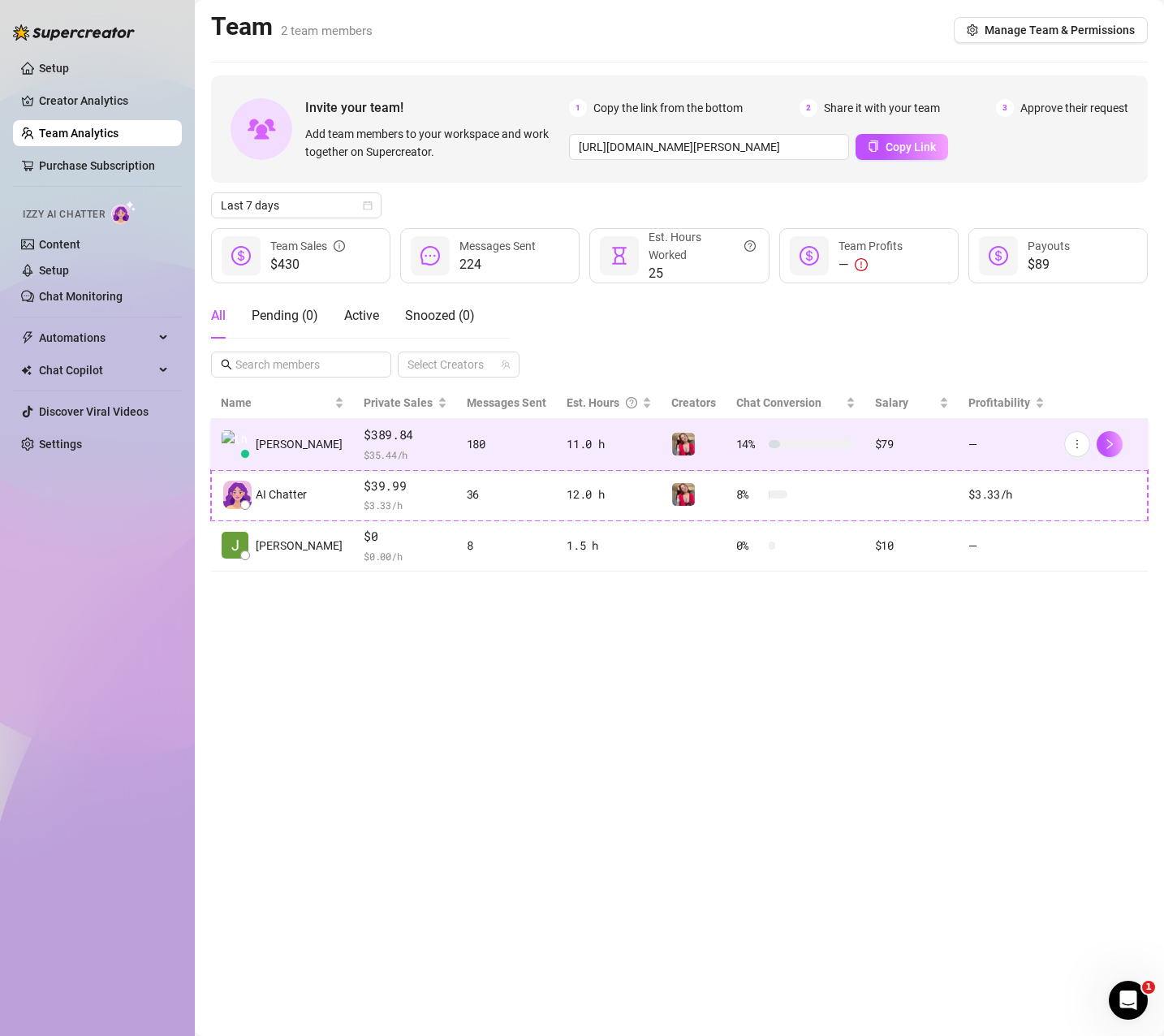
click at [397, 435] on span "$389.84" at bounding box center [405, 435] width 84 height 19
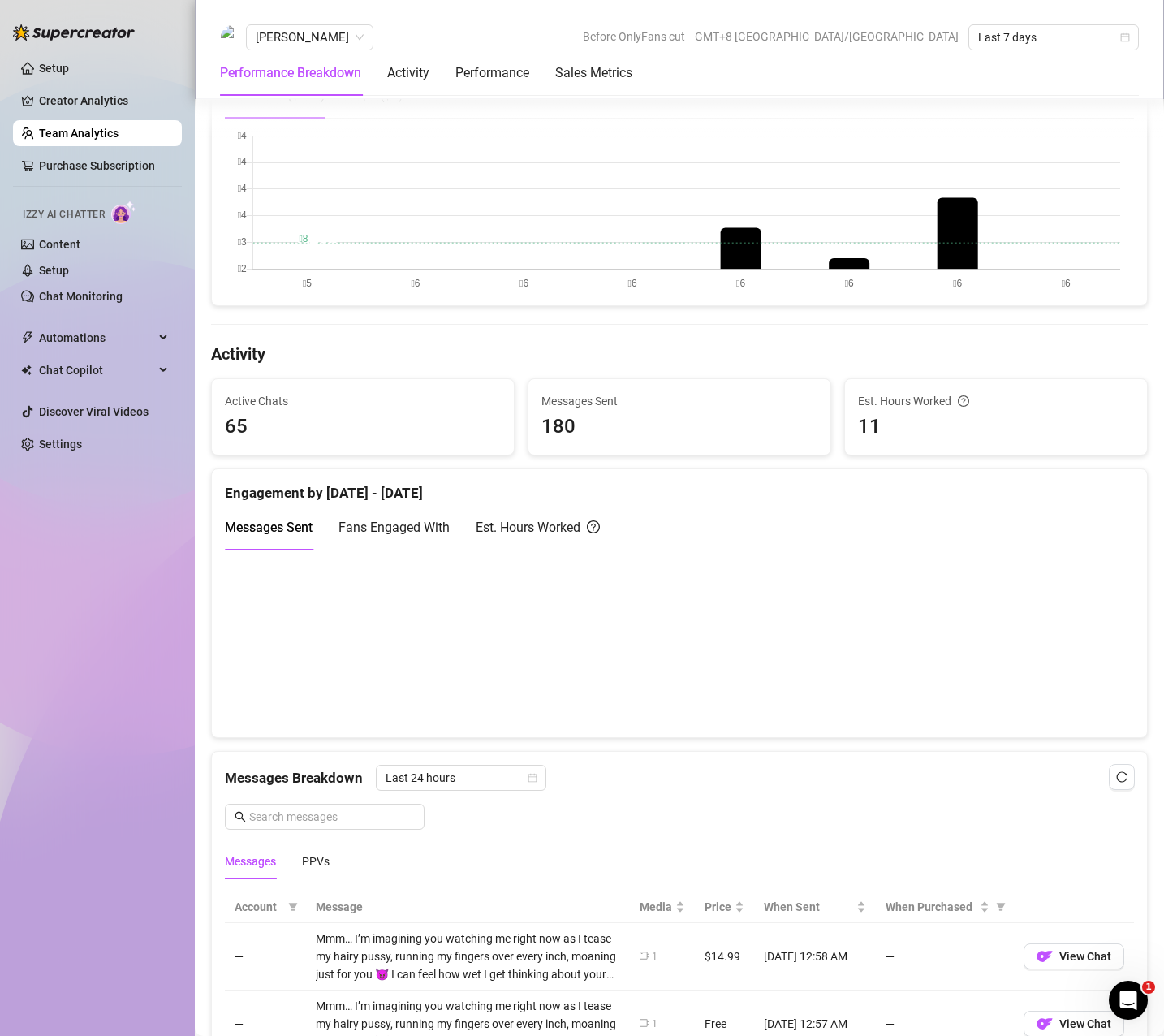
scroll to position [893, 0]
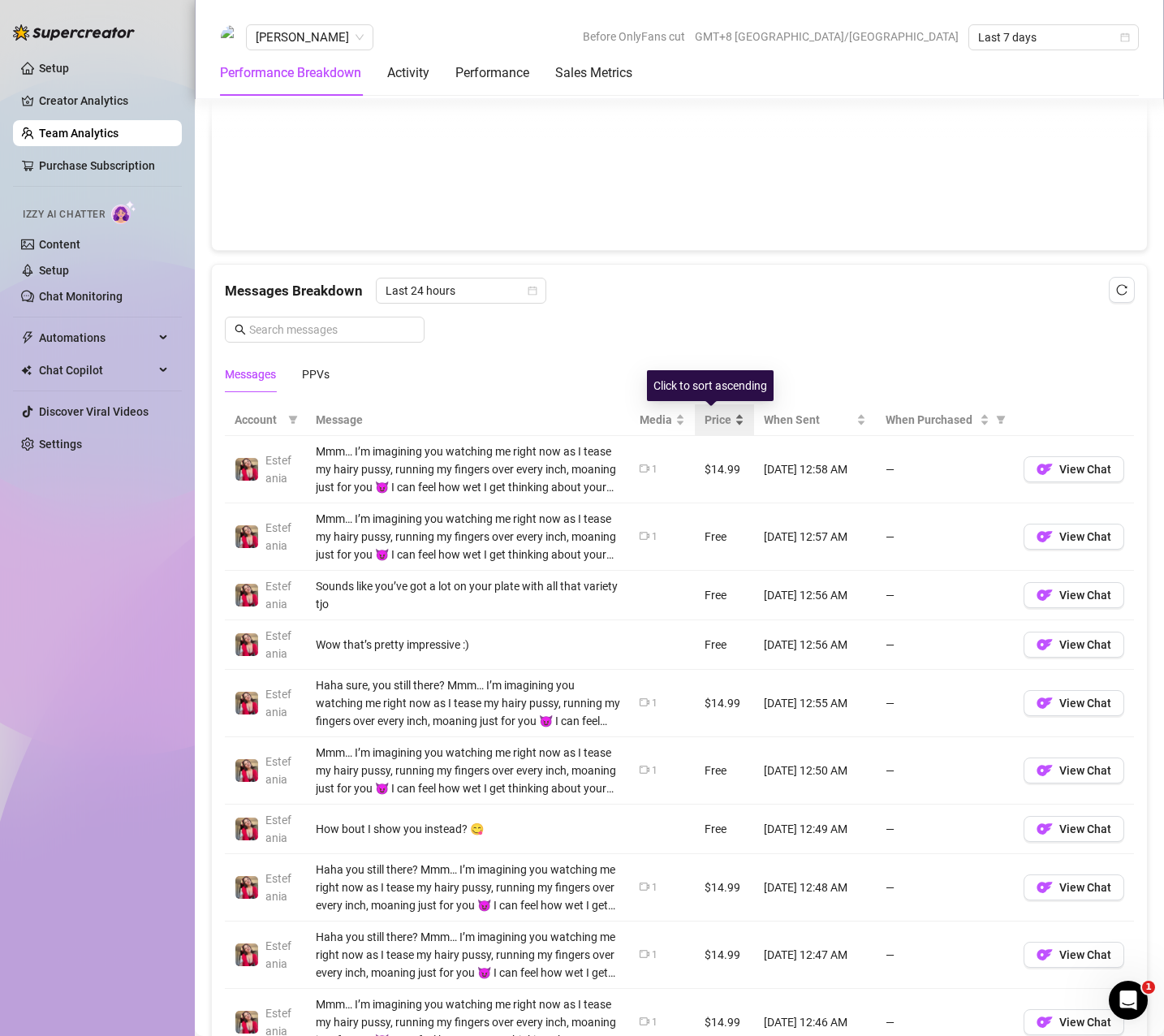
click at [705, 414] on span "Price" at bounding box center [719, 420] width 27 height 18
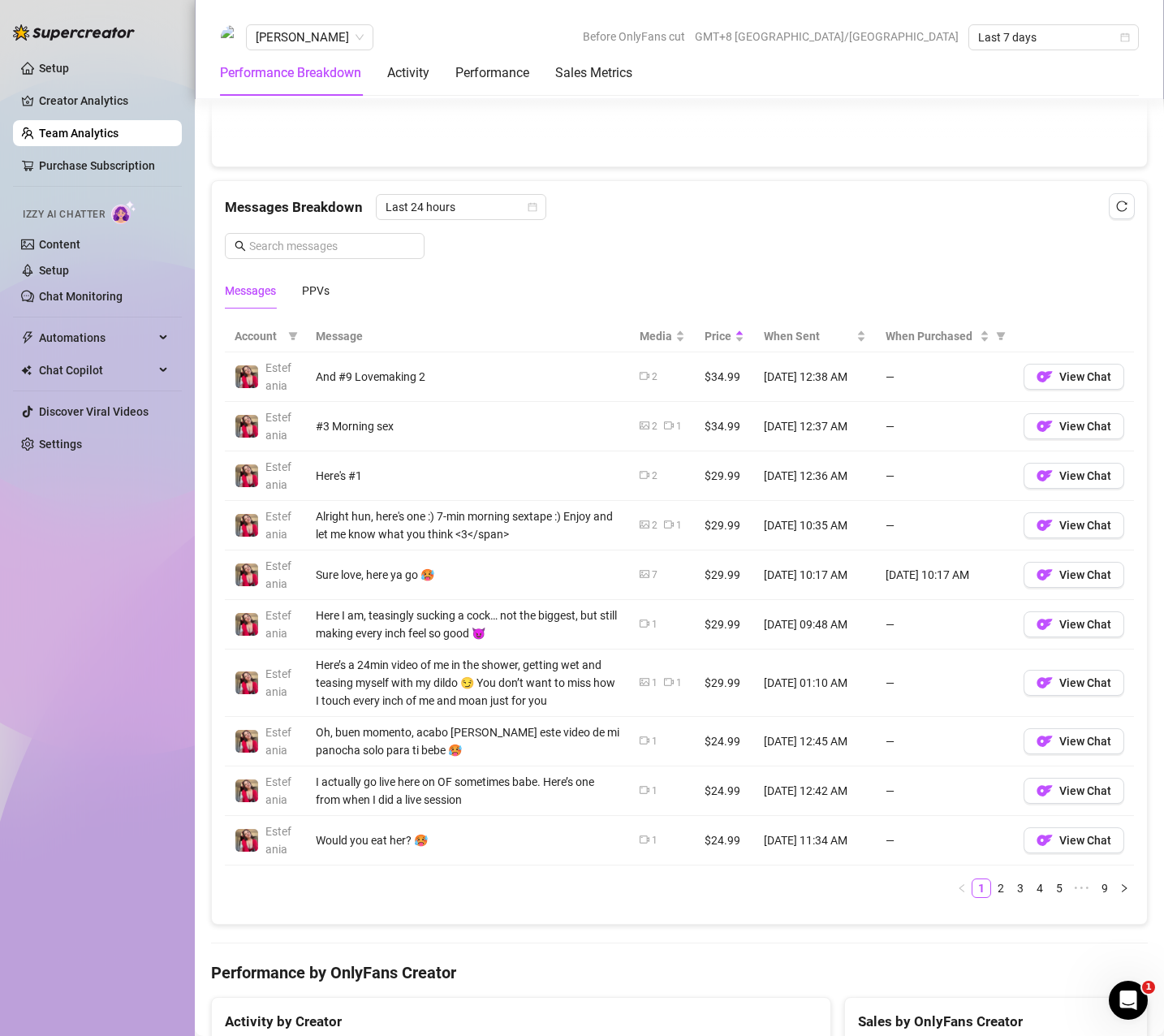
scroll to position [1055, 0]
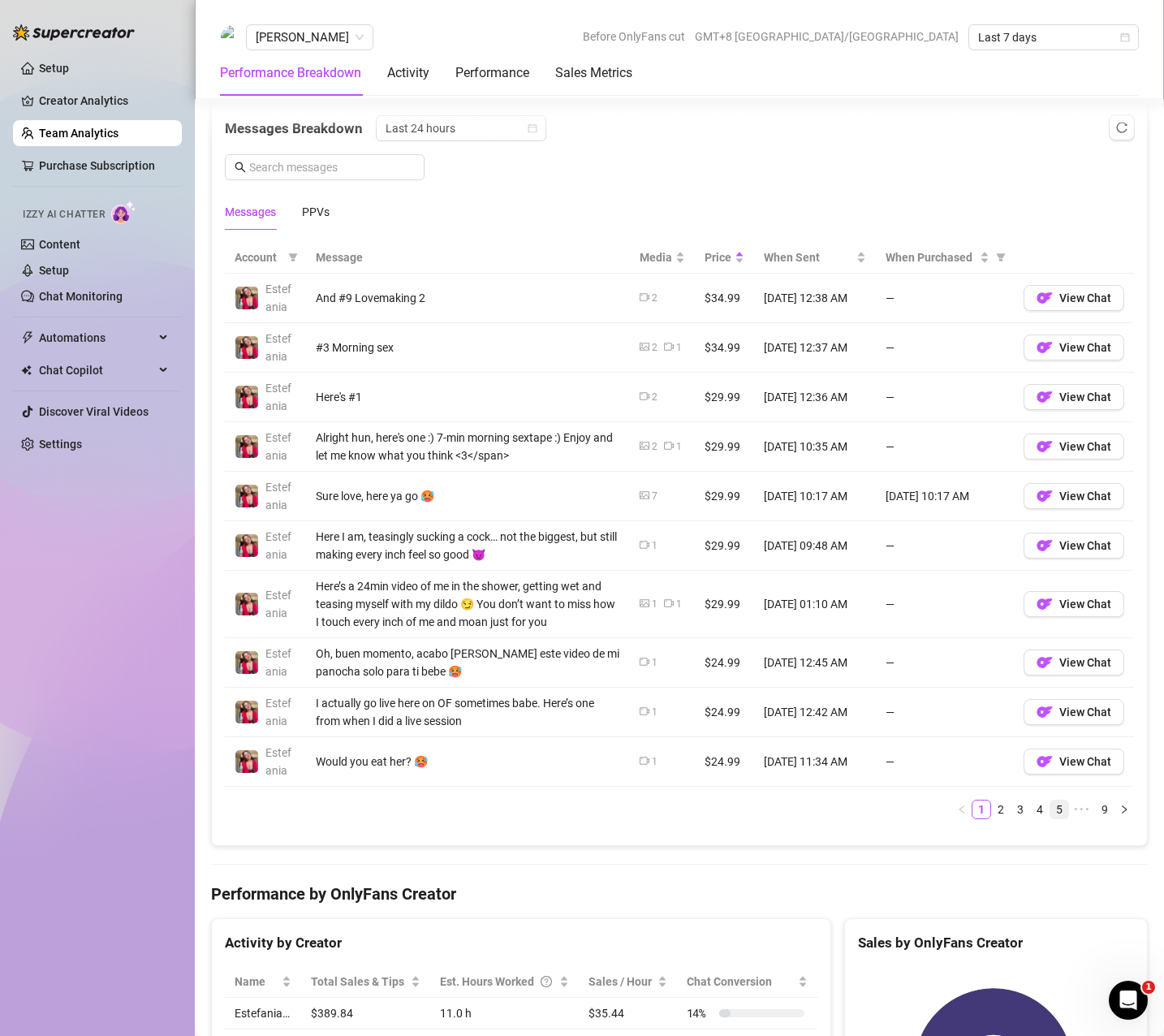
click at [1051, 802] on link "5" at bounding box center [1060, 809] width 18 height 18
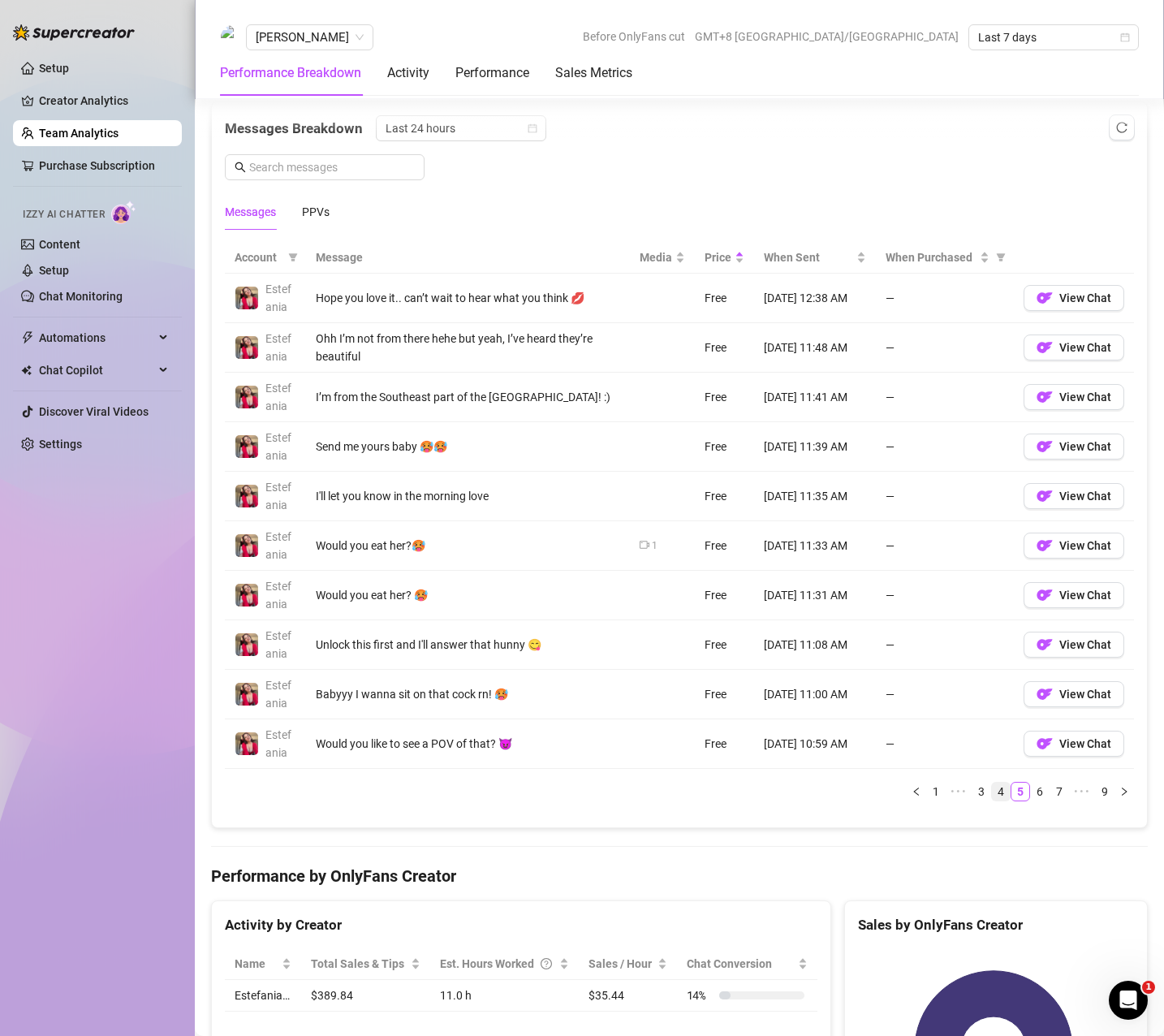
click at [993, 795] on link "4" at bounding box center [1001, 792] width 18 height 18
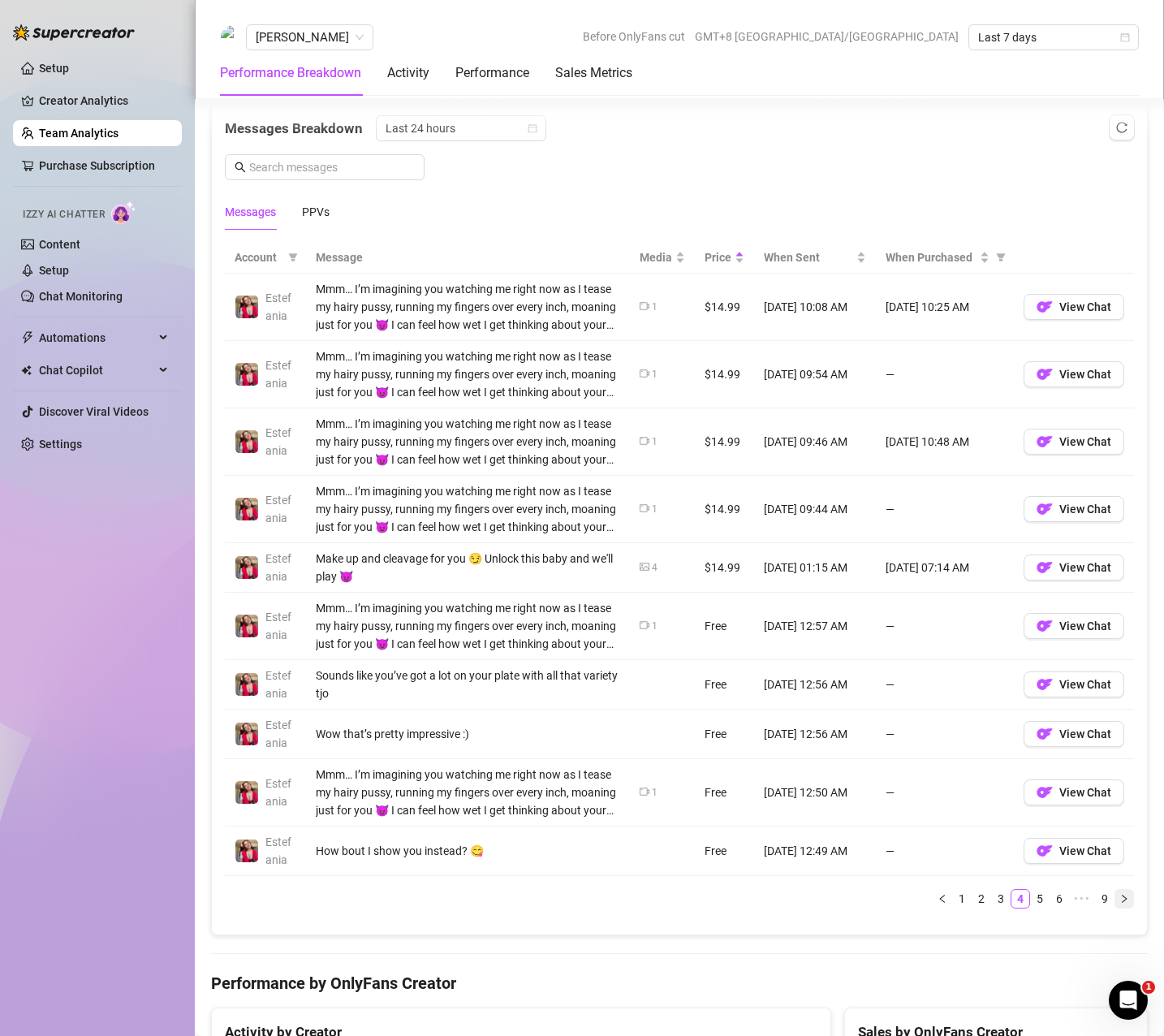
click at [1122, 899] on icon "right" at bounding box center [1124, 898] width 5 height 8
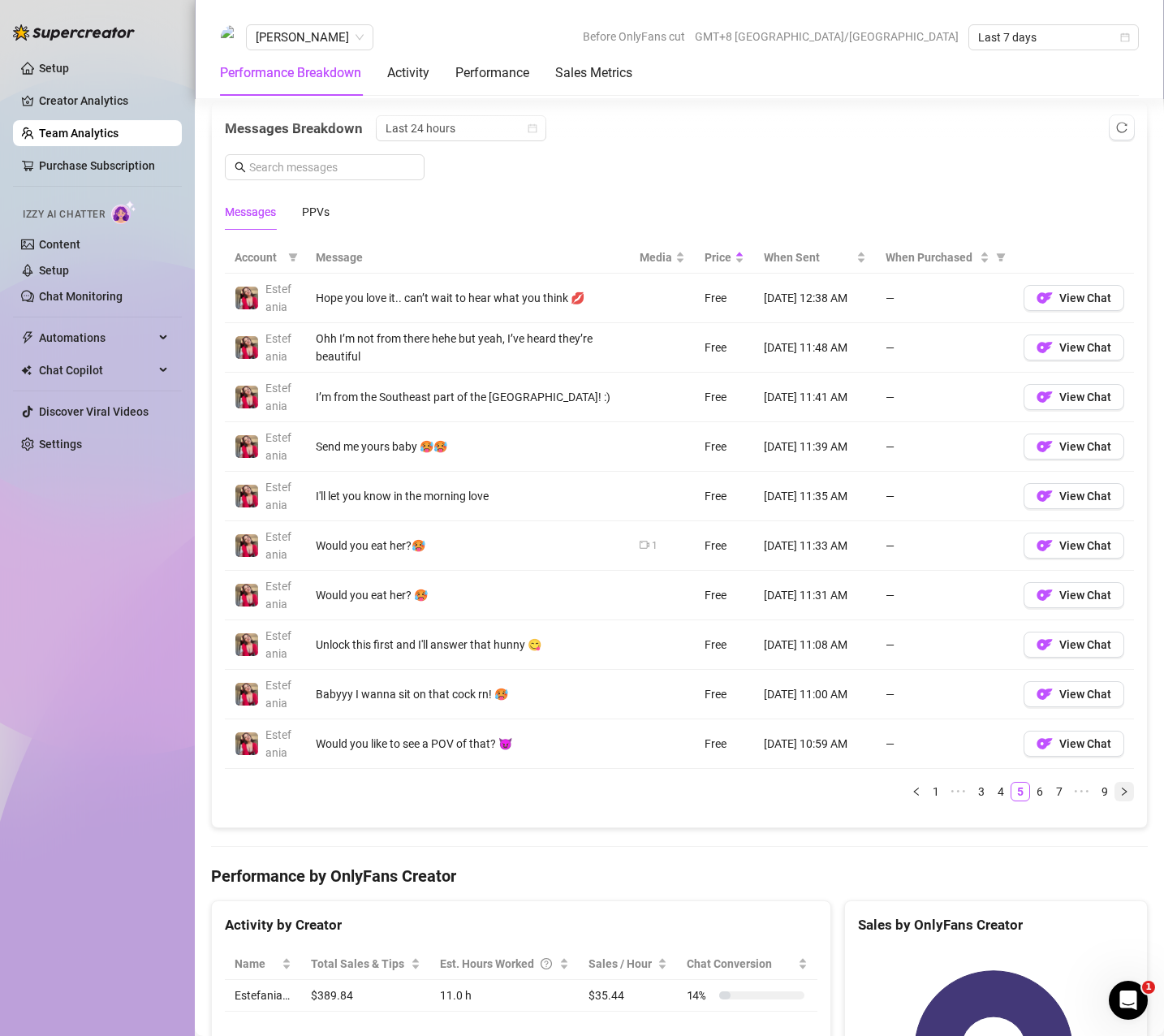
click at [1112, 899] on div "Total Sales & Tips $389.84 Sales / Hour $35.44 Number of PPVs Sold 16 Chats wit…" at bounding box center [680, 725] width 937 height 2859
click at [993, 797] on link "4" at bounding box center [1001, 792] width 18 height 18
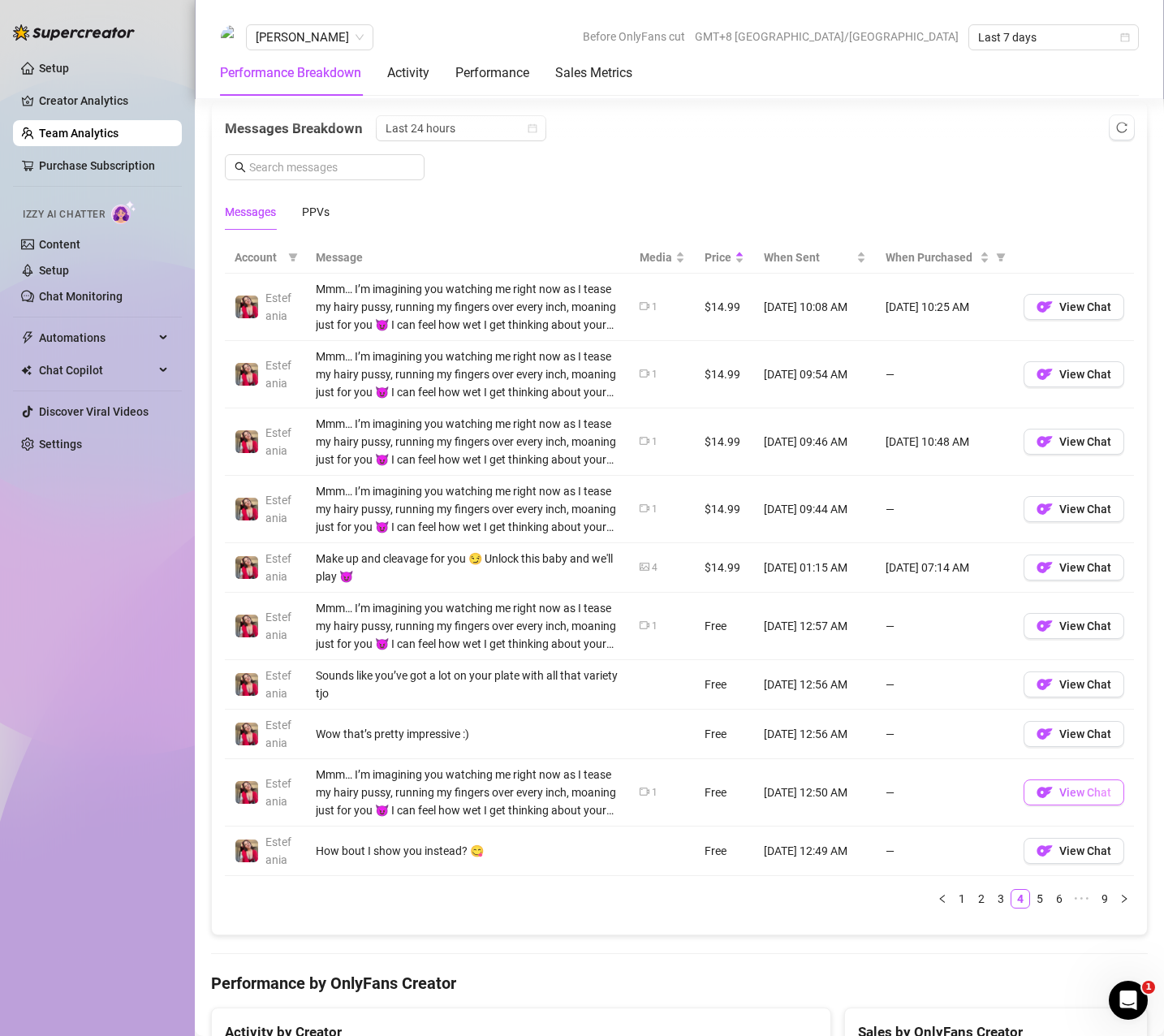
click at [1088, 792] on span "View Chat" at bounding box center [1085, 792] width 52 height 13
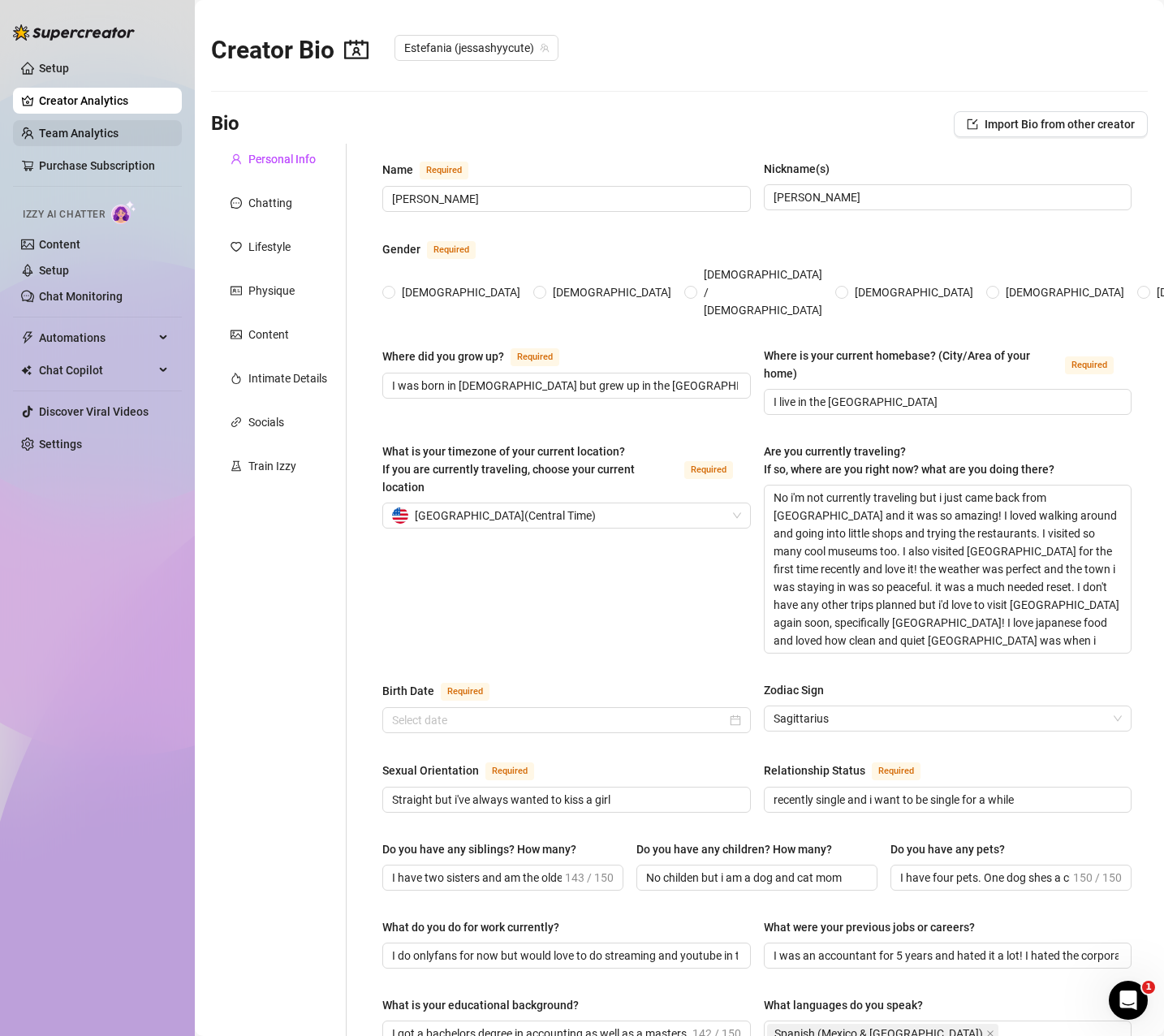
radio input "true"
type input "December 21st, 1994"
click at [56, 139] on link "Team Analytics" at bounding box center [79, 132] width 80 height 13
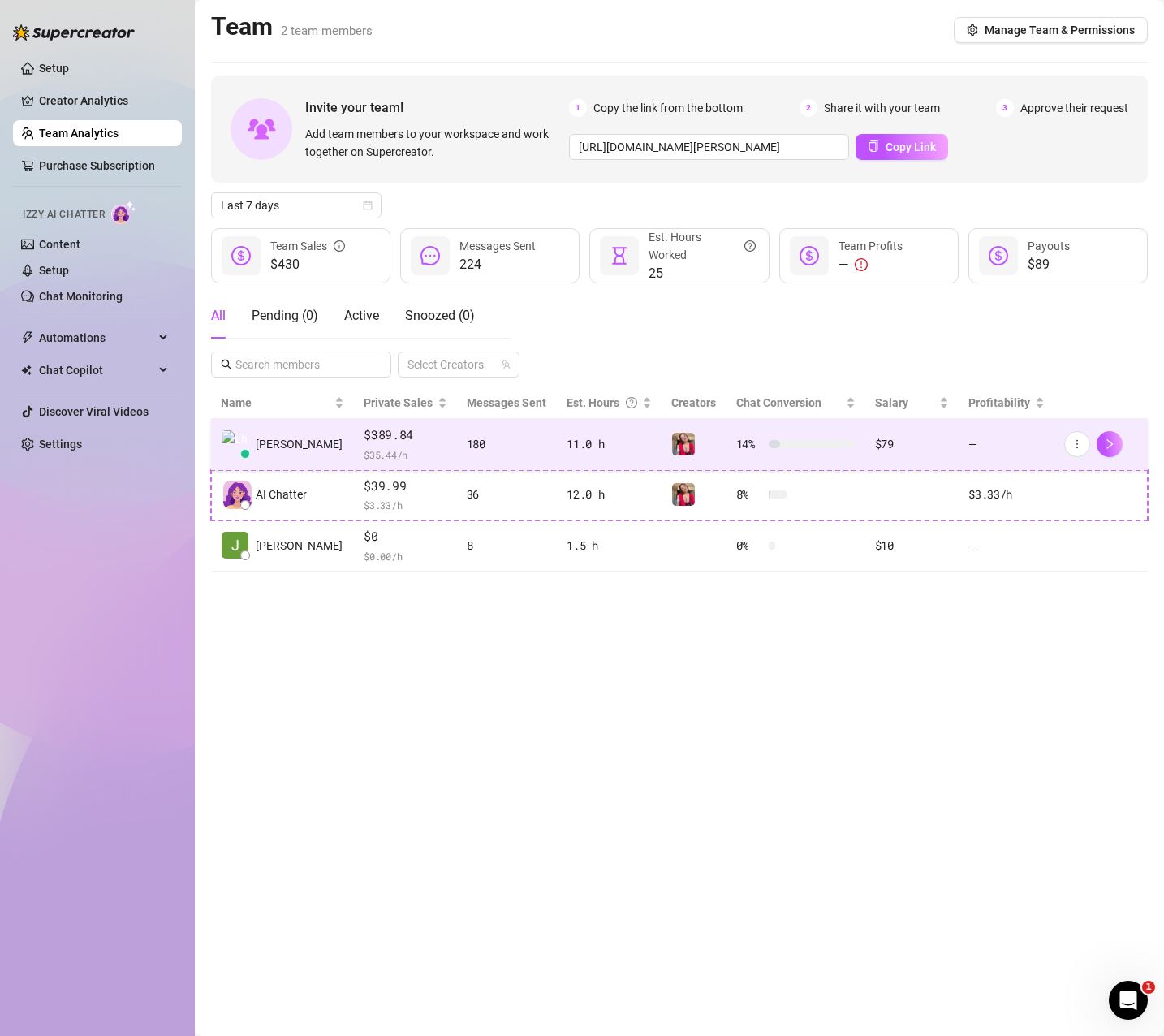
click at [384, 440] on span "$389.84" at bounding box center [405, 435] width 84 height 19
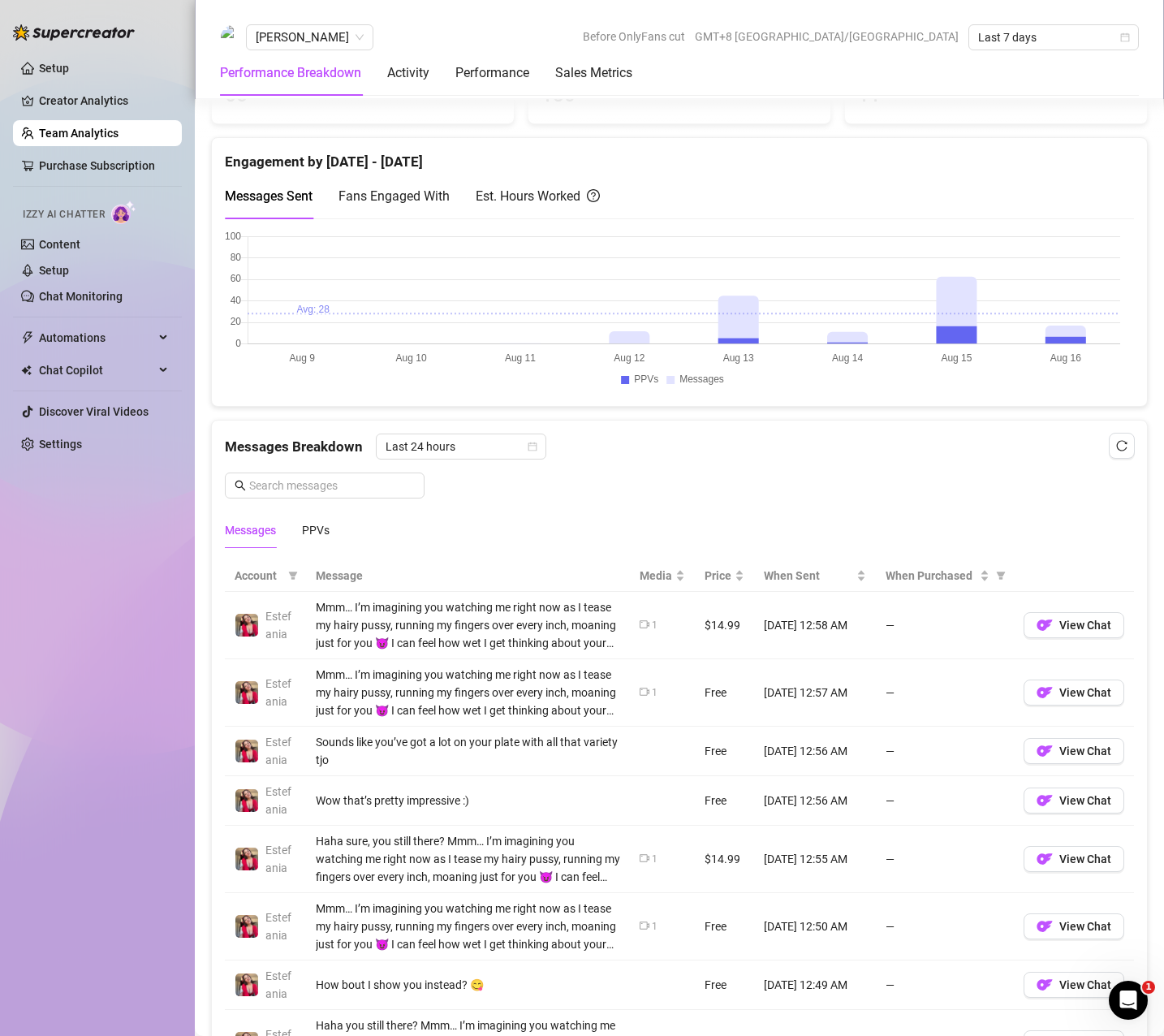
scroll to position [893, 0]
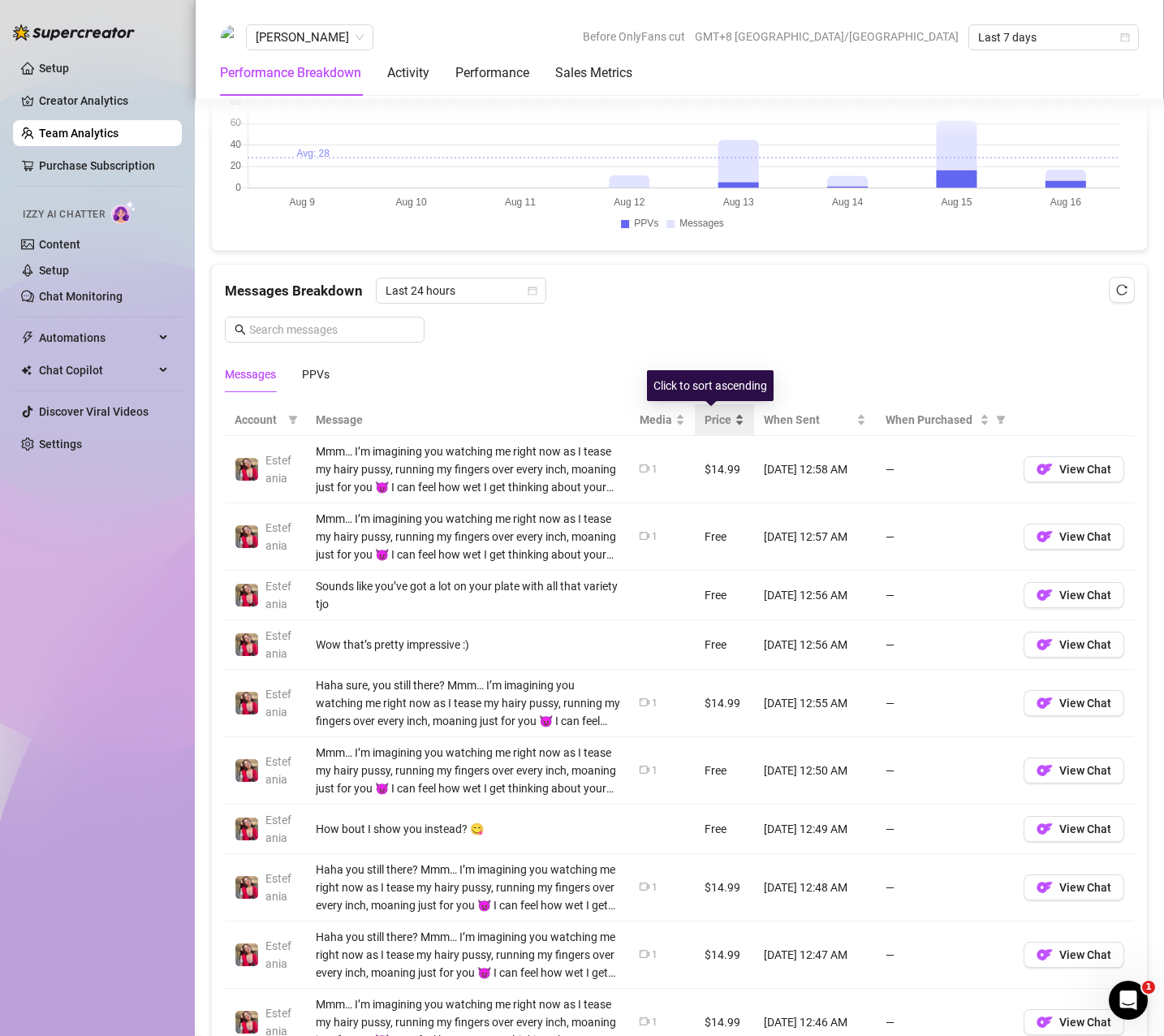
click at [710, 419] on span "Price" at bounding box center [719, 420] width 27 height 18
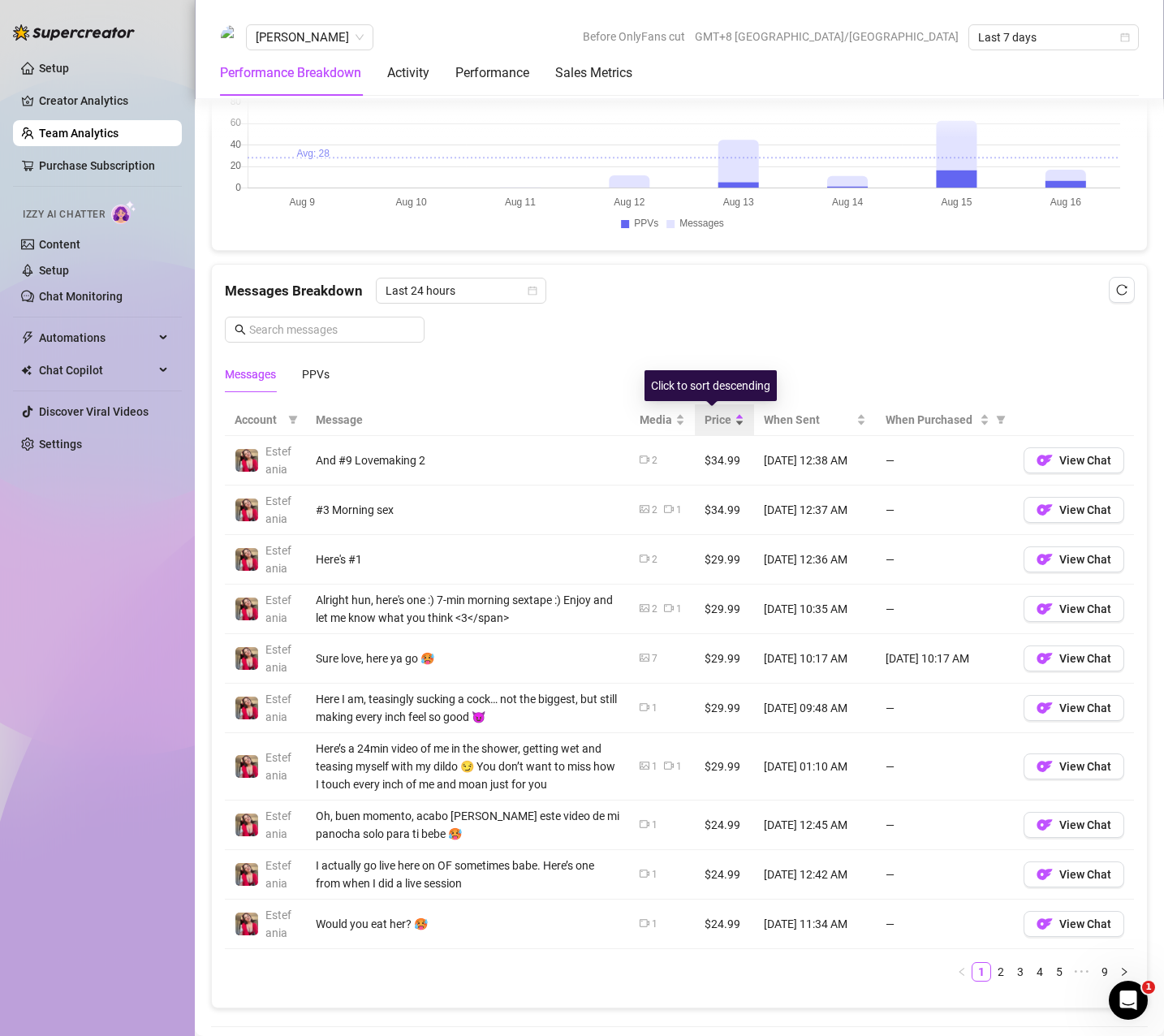
click at [710, 419] on span "Price" at bounding box center [719, 420] width 27 height 18
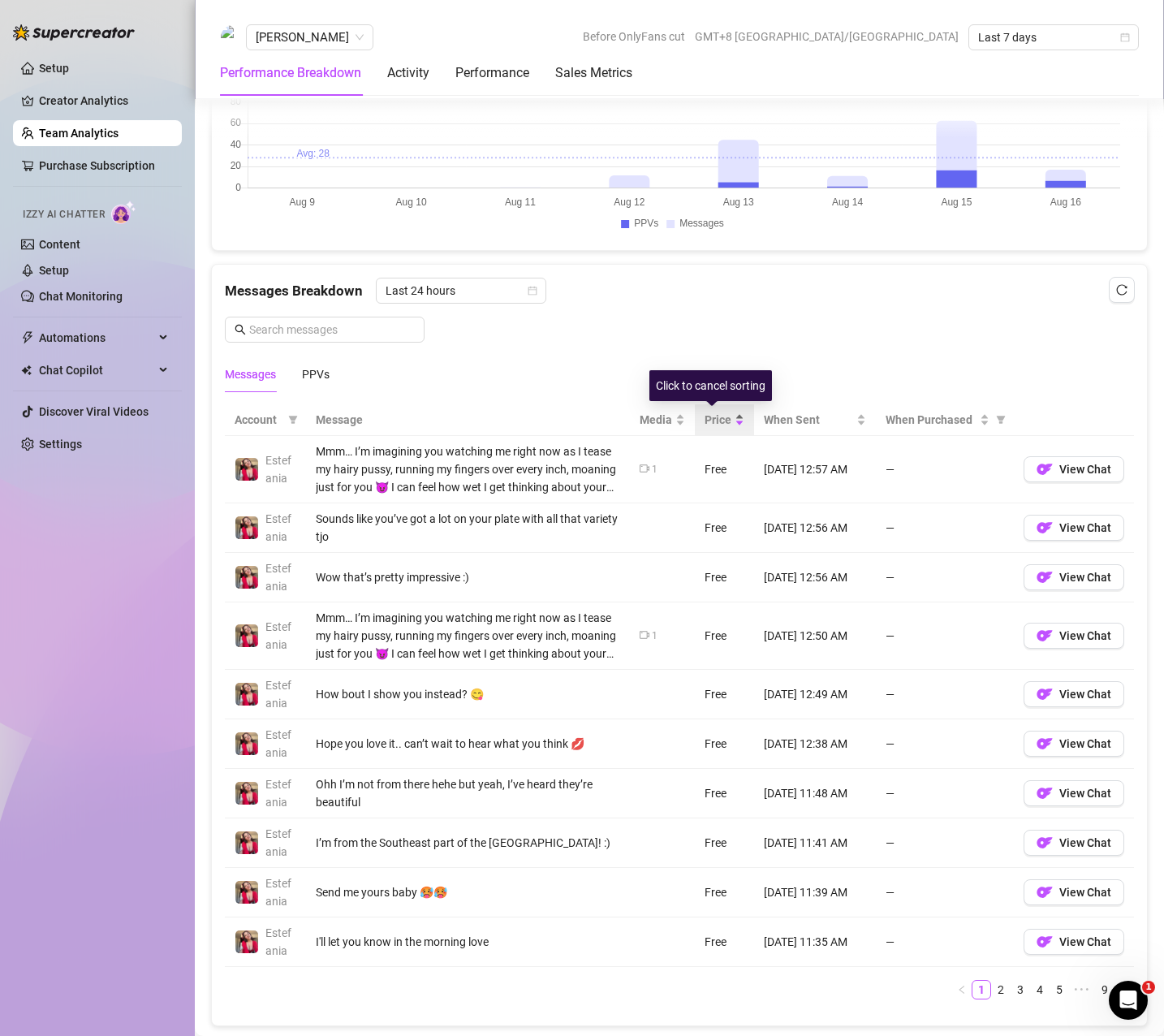
click at [710, 419] on span "Price" at bounding box center [719, 420] width 27 height 18
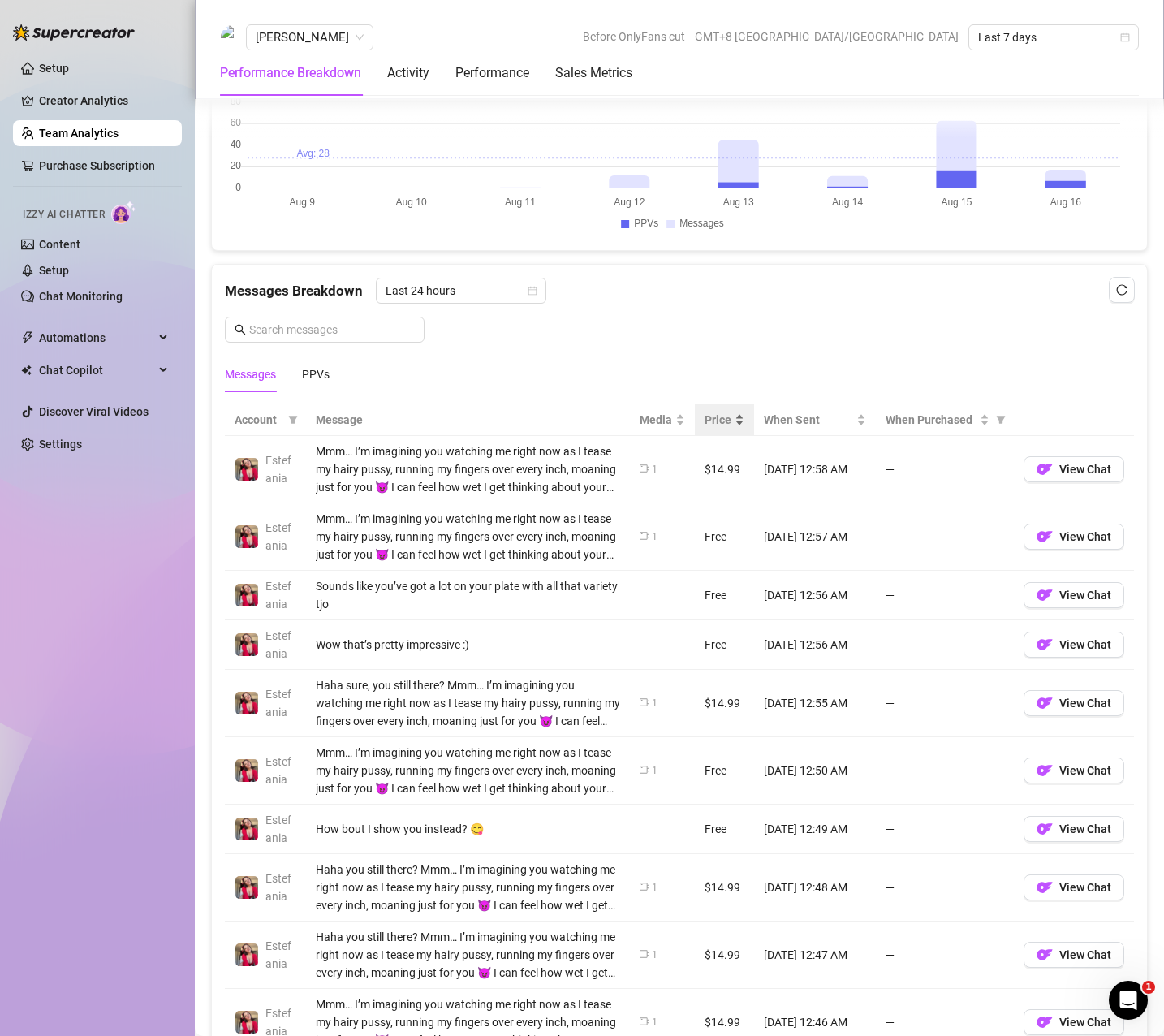
click at [705, 420] on span "Price" at bounding box center [719, 420] width 27 height 18
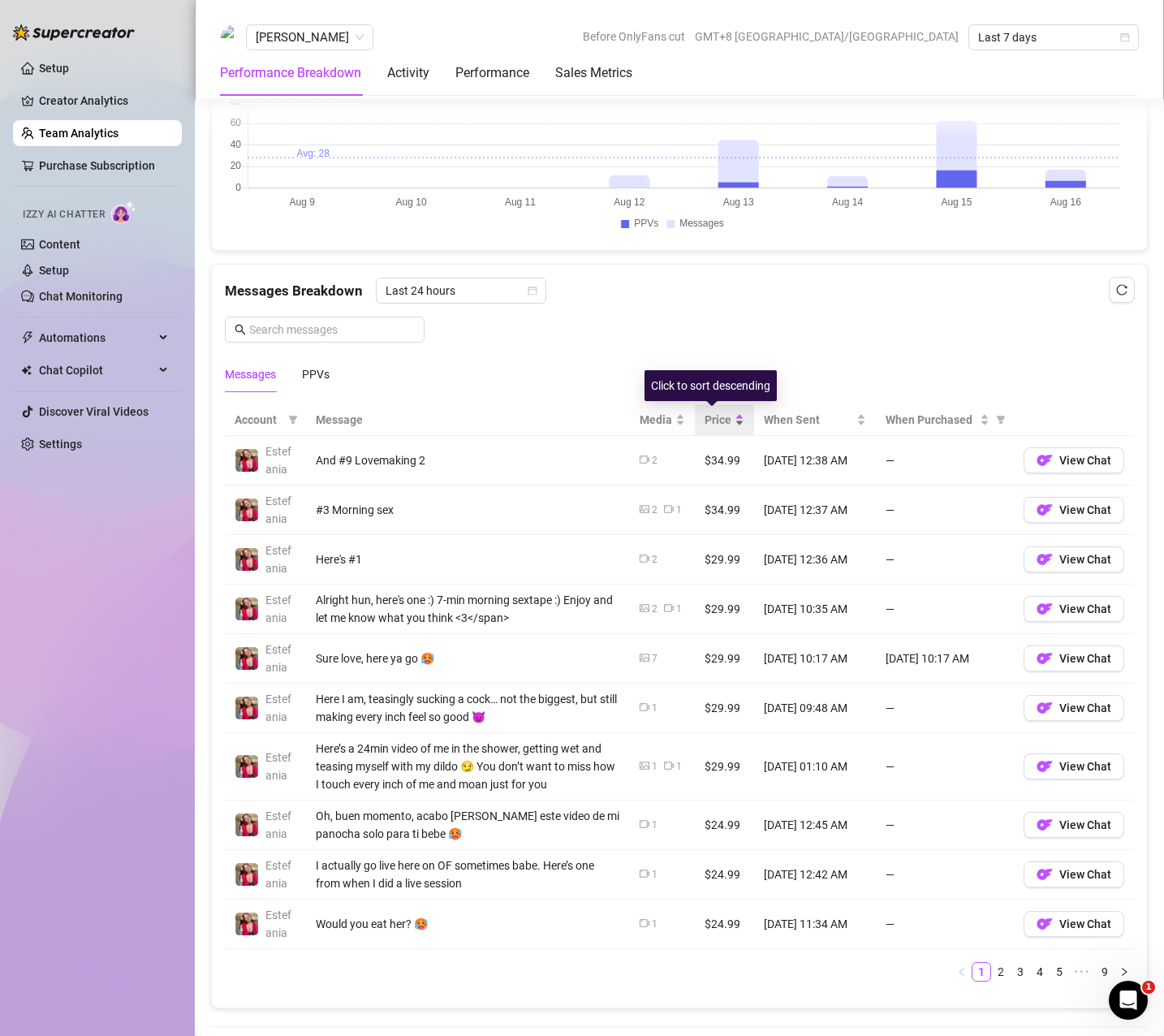
click at [705, 415] on span "Price" at bounding box center [719, 420] width 27 height 18
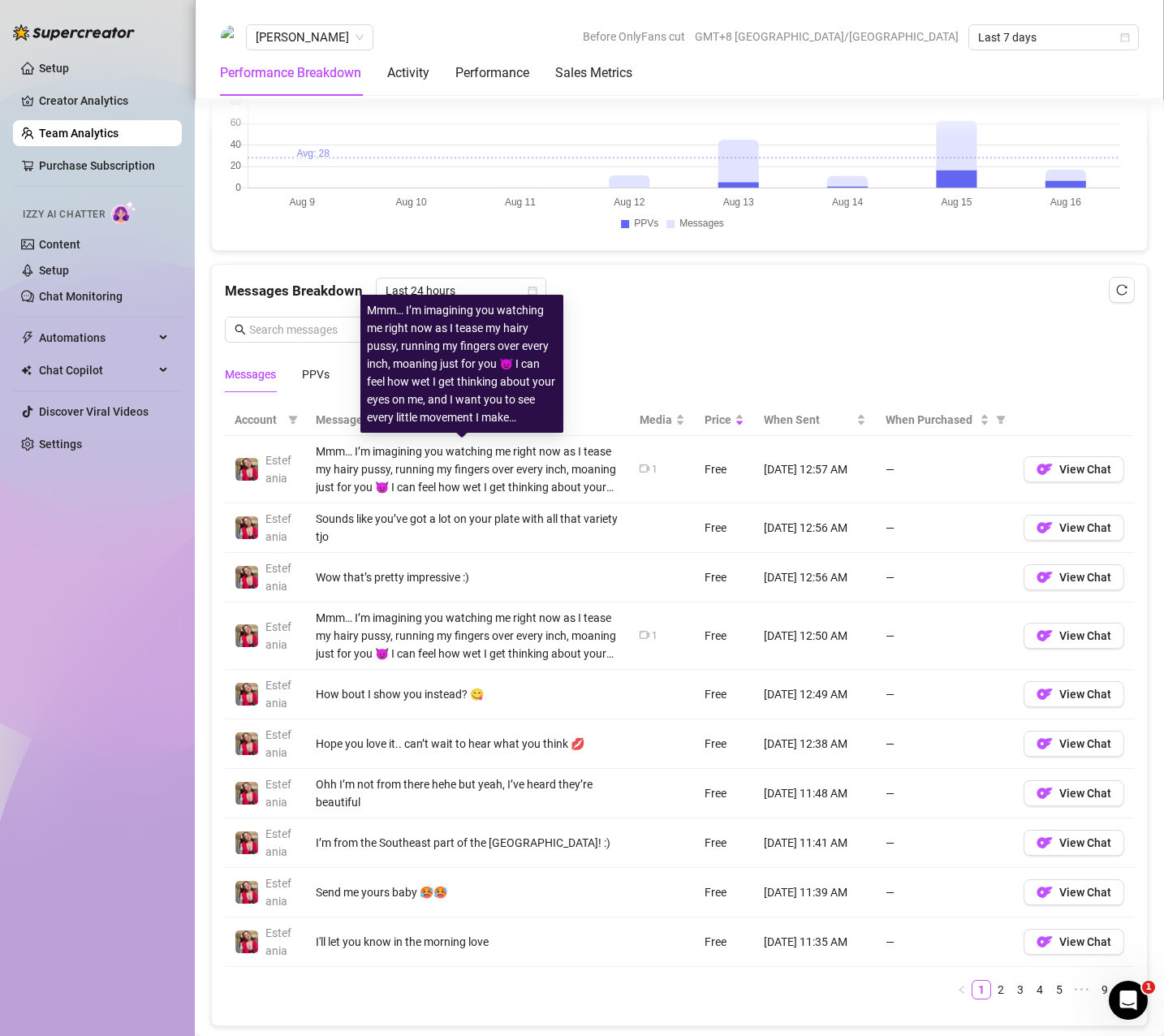
click at [451, 488] on div "Mmm… I’m imagining you watching me right now as I tease my hairy pussy, running…" at bounding box center [468, 468] width 305 height 54
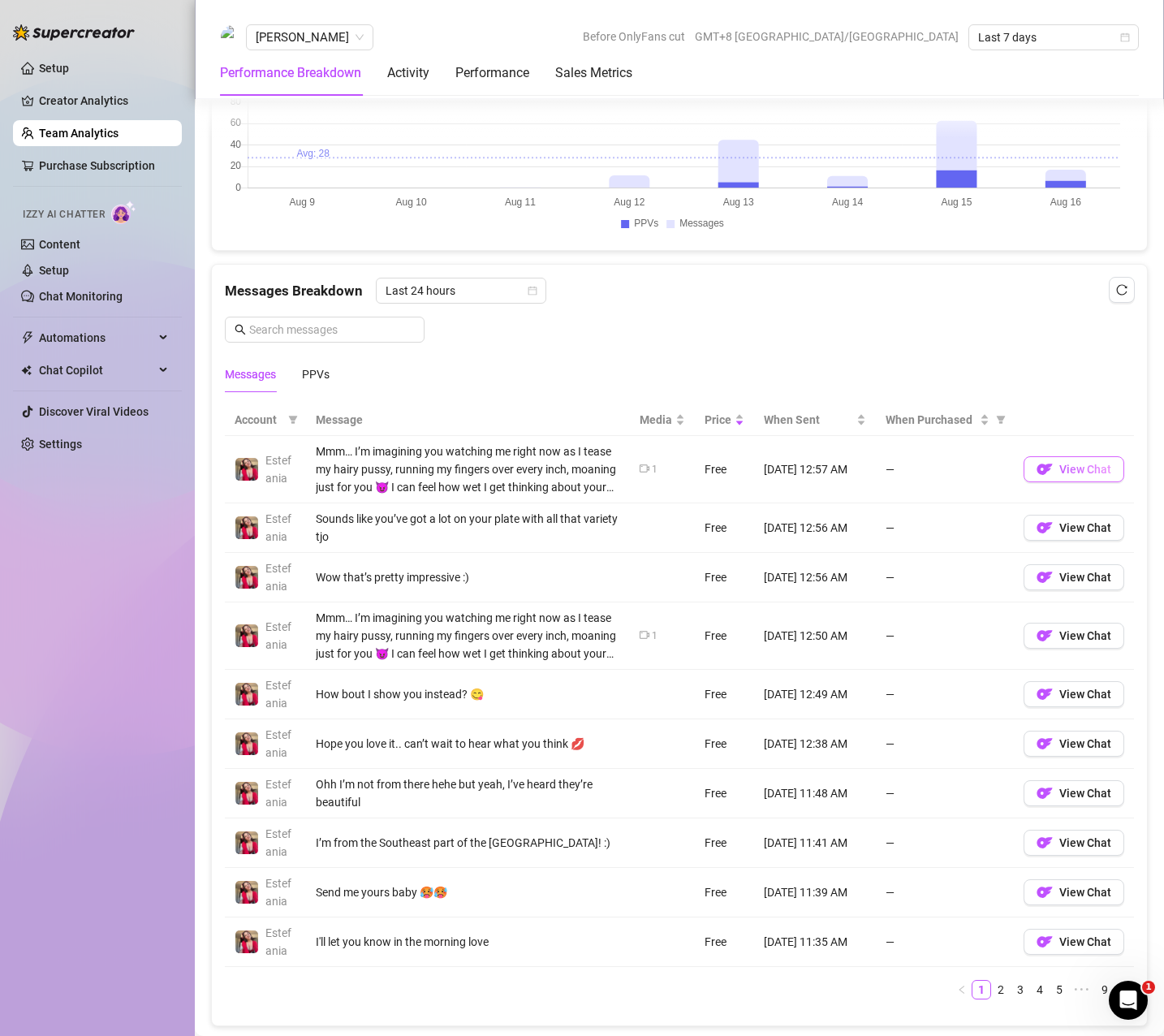
click at [1060, 463] on span "View Chat" at bounding box center [1085, 468] width 52 height 13
